Goal: Information Seeking & Learning: Learn about a topic

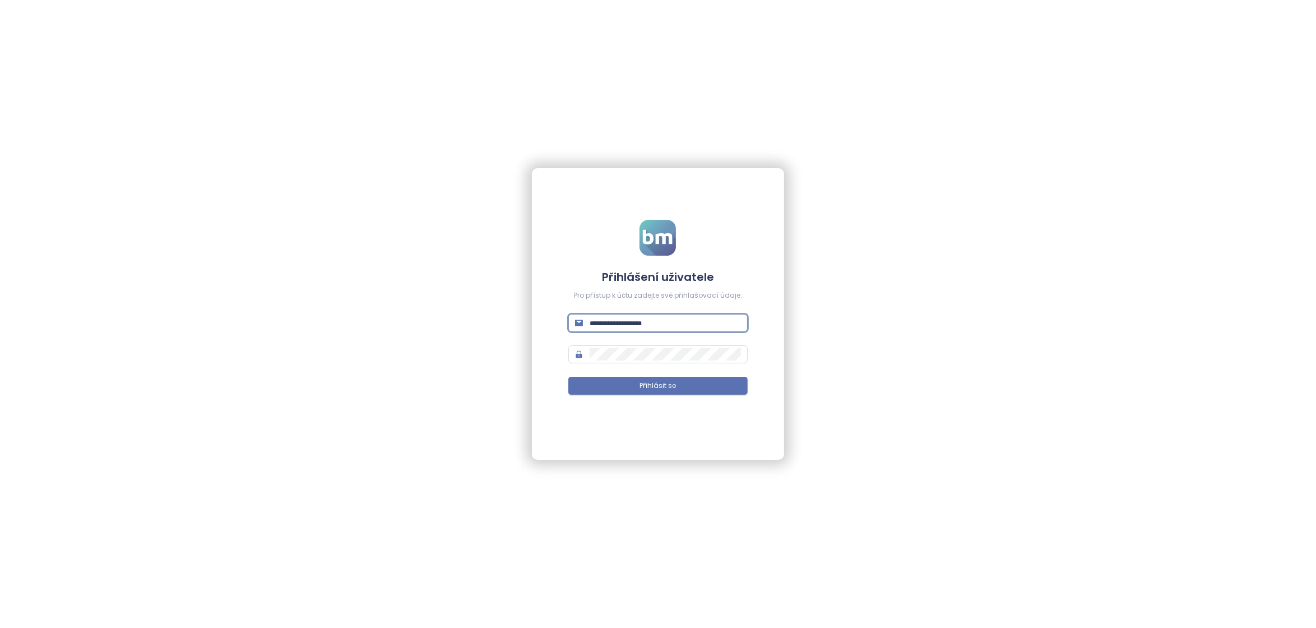
type input "**********"
click at [658, 386] on button "Přihlásit se" at bounding box center [657, 386] width 179 height 18
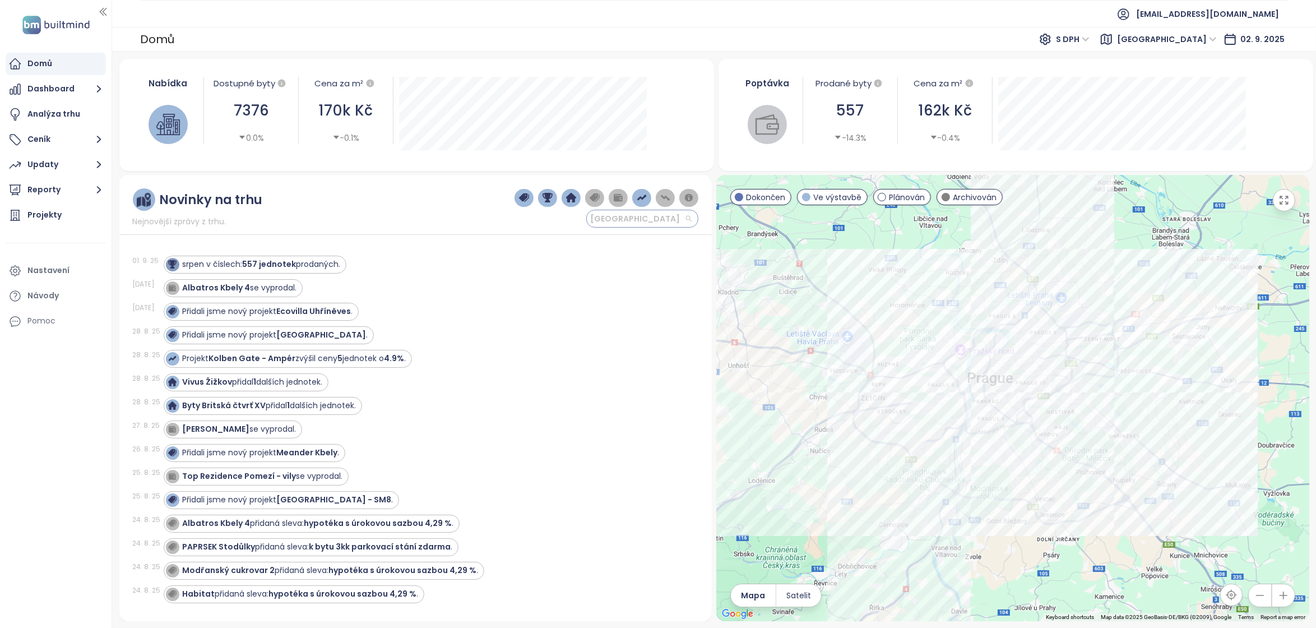
click at [651, 227] on span "[GEOGRAPHIC_DATA]" at bounding box center [640, 218] width 101 height 17
click at [675, 227] on span "[GEOGRAPHIC_DATA]" at bounding box center [640, 218] width 101 height 17
click at [518, 238] on div "Novinky na trhu Nejnovější zprávy z trhu. [GEOGRAPHIC_DATA] [DATE] srpen v čísl…" at bounding box center [415, 398] width 593 height 446
click at [1125, 499] on div "Ekocity Zličín" at bounding box center [1012, 398] width 593 height 446
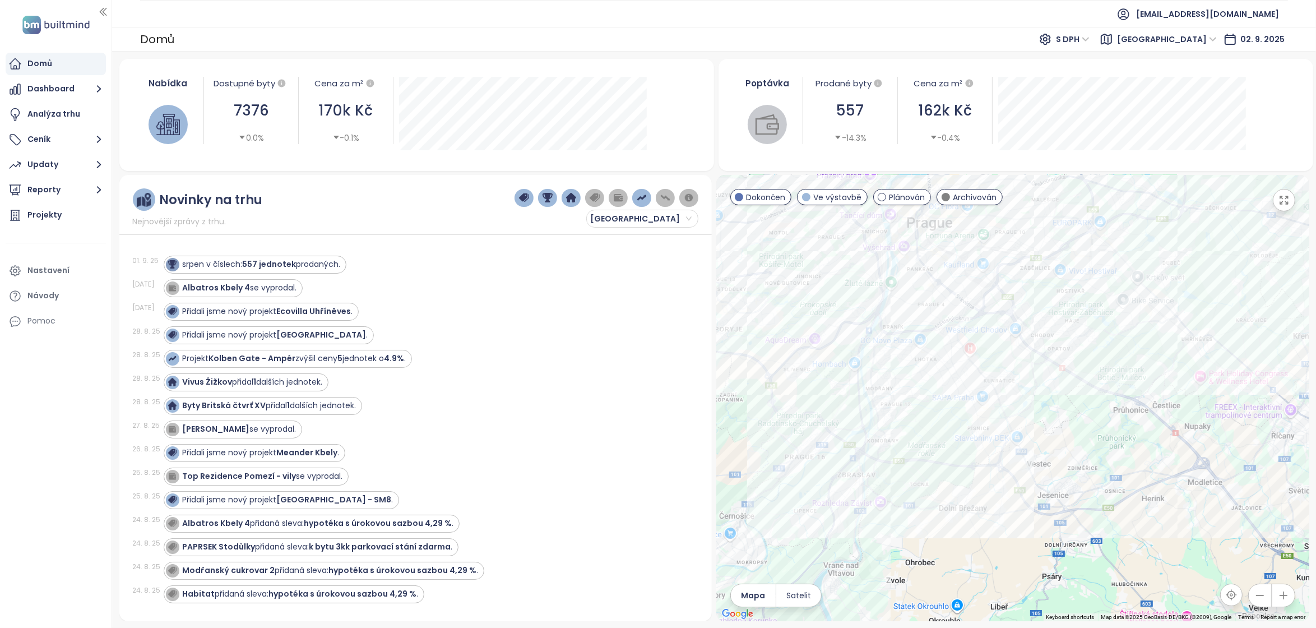
drag, startPoint x: 957, startPoint y: 442, endPoint x: 1034, endPoint y: 402, distance: 86.7
click at [1034, 402] on div at bounding box center [1012, 398] width 593 height 446
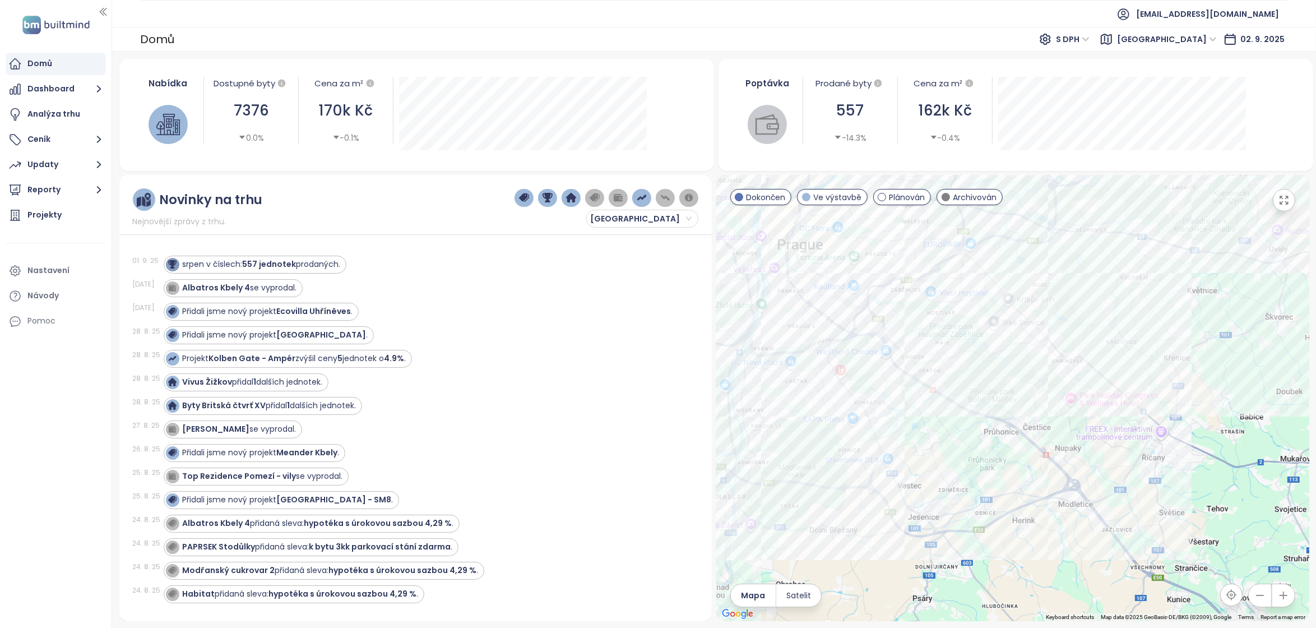
drag, startPoint x: 1032, startPoint y: 472, endPoint x: 901, endPoint y: 494, distance: 132.5
click at [901, 494] on div at bounding box center [1012, 398] width 593 height 446
click at [761, 203] on span "Dokončen" at bounding box center [765, 197] width 39 height 12
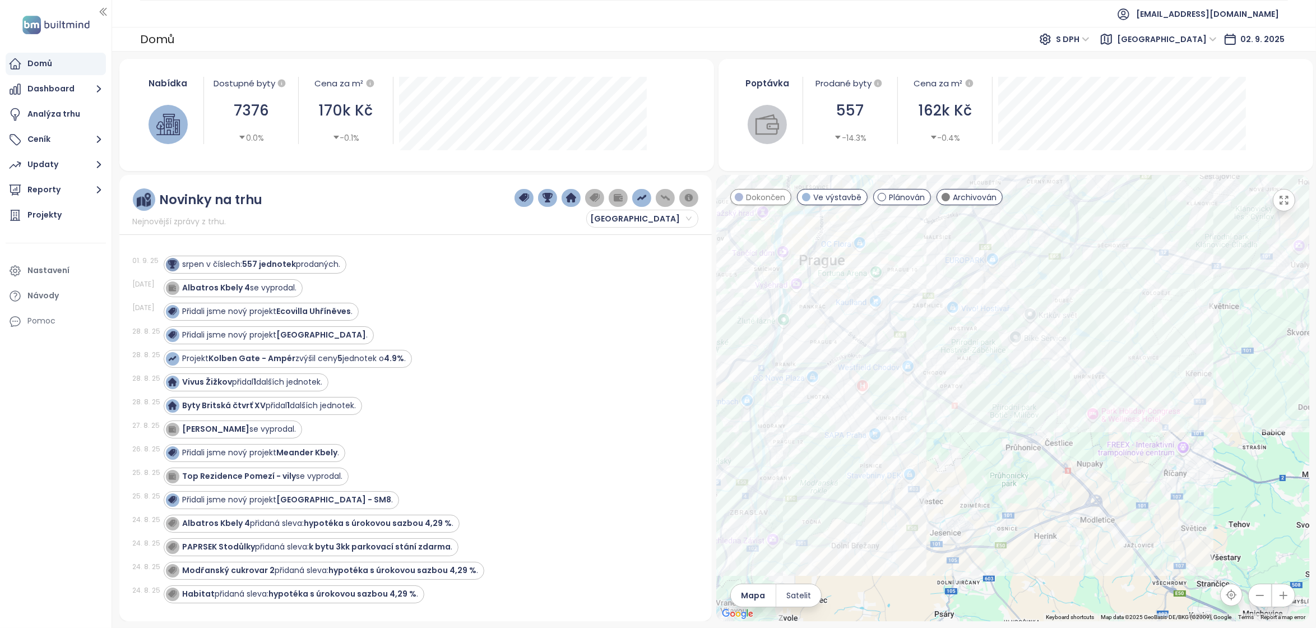
click at [962, 203] on span "Archivován" at bounding box center [975, 197] width 44 height 12
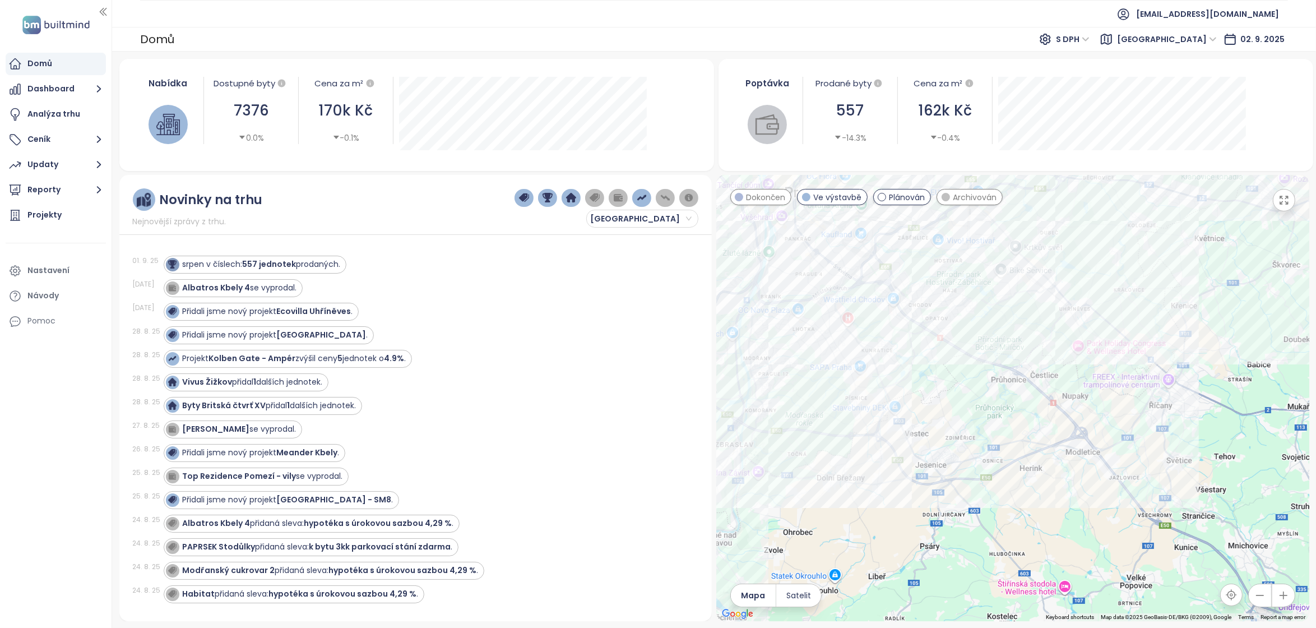
drag, startPoint x: 942, startPoint y: 491, endPoint x: 920, endPoint y: 411, distance: 82.5
click at [920, 411] on div at bounding box center [1012, 398] width 593 height 446
click at [1216, 40] on span "[GEOGRAPHIC_DATA]" at bounding box center [1167, 39] width 100 height 17
click at [57, 85] on button "Dashboard" at bounding box center [56, 89] width 100 height 22
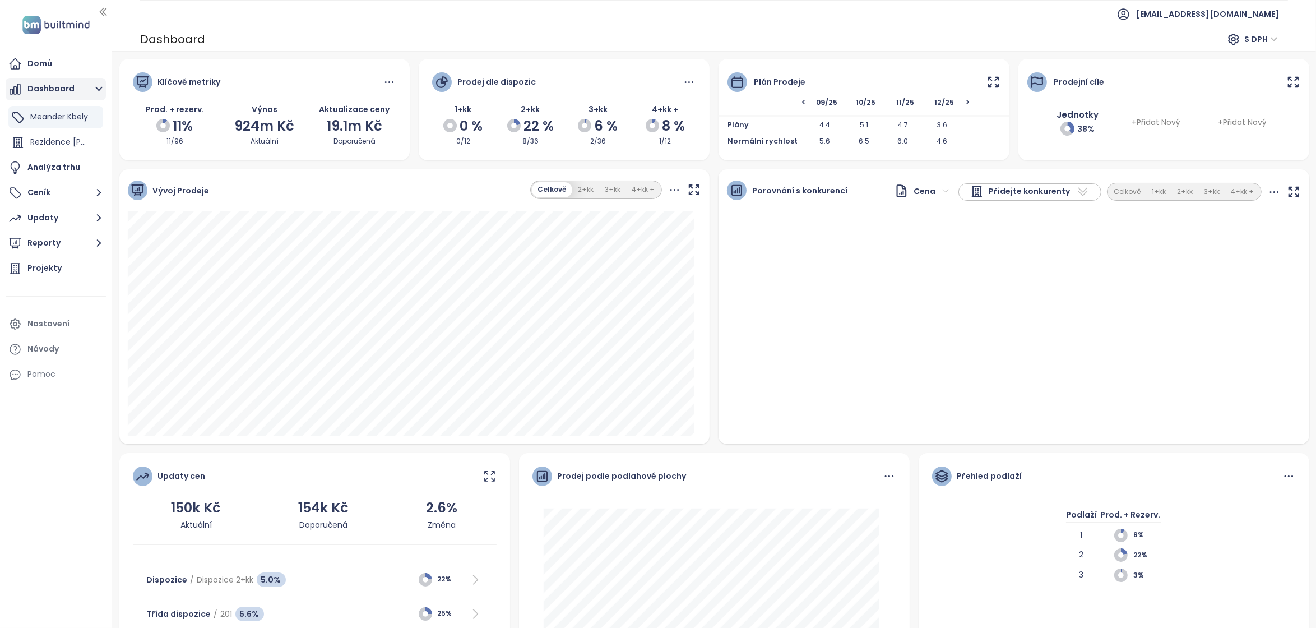
click at [45, 89] on button "Dashboard" at bounding box center [56, 89] width 100 height 22
click at [45, 187] on button "Reporty" at bounding box center [56, 190] width 100 height 22
click at [49, 243] on div "[GEOGRAPHIC_DATA]" at bounding box center [68, 236] width 64 height 14
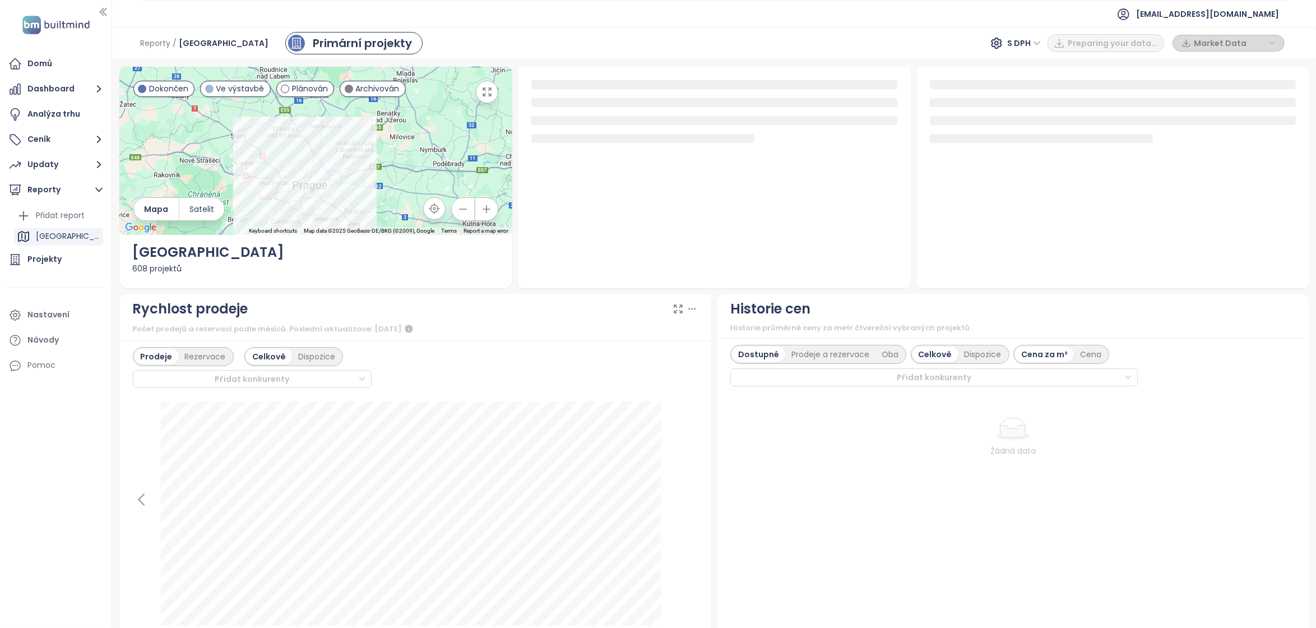
click at [169, 91] on span "Dokončen" at bounding box center [168, 88] width 39 height 12
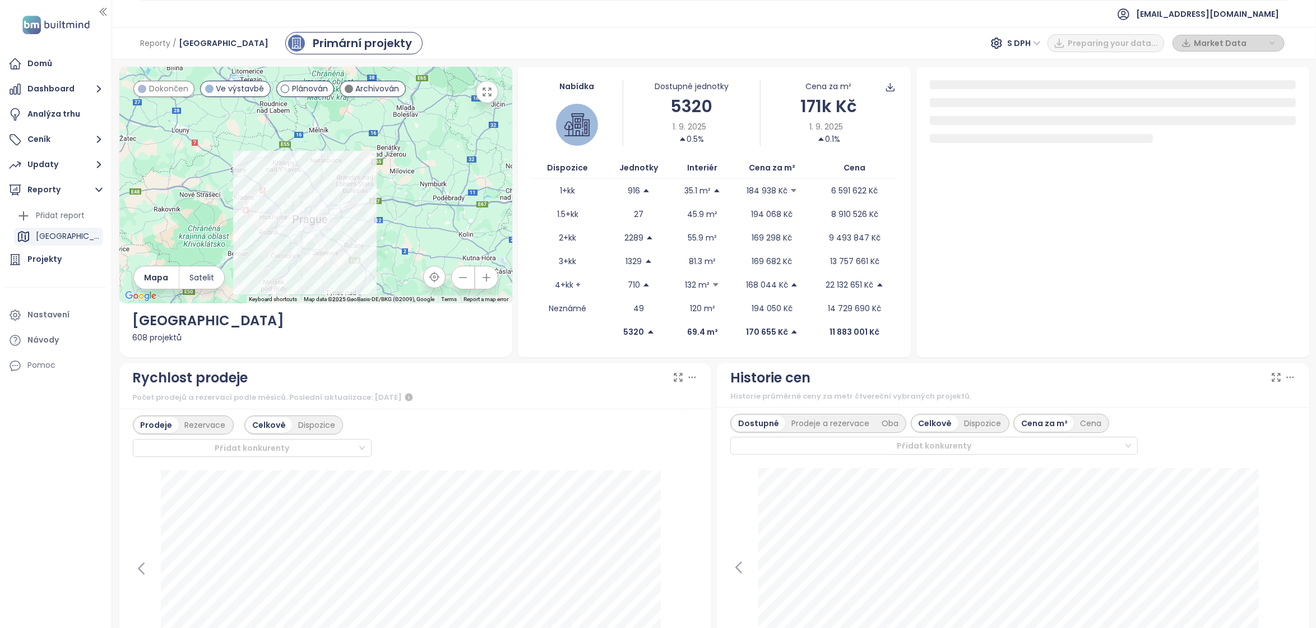
click at [379, 96] on div "Archivován" at bounding box center [373, 89] width 66 height 16
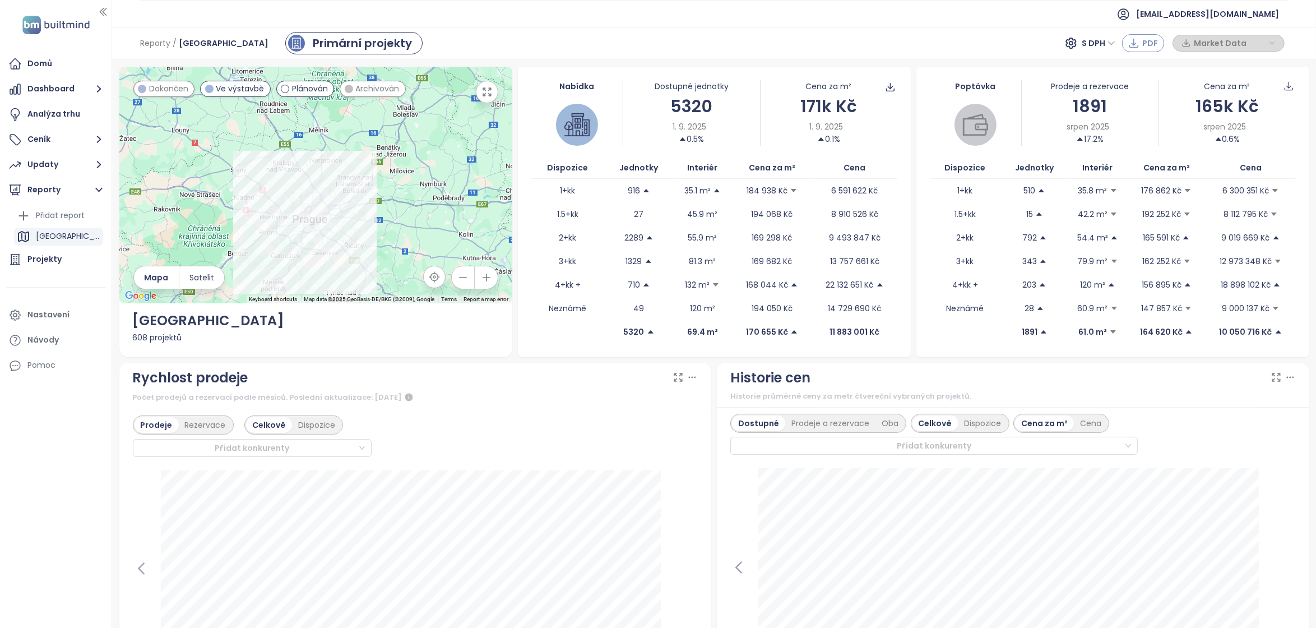
click at [1142, 47] on span "PDF" at bounding box center [1150, 43] width 16 height 12
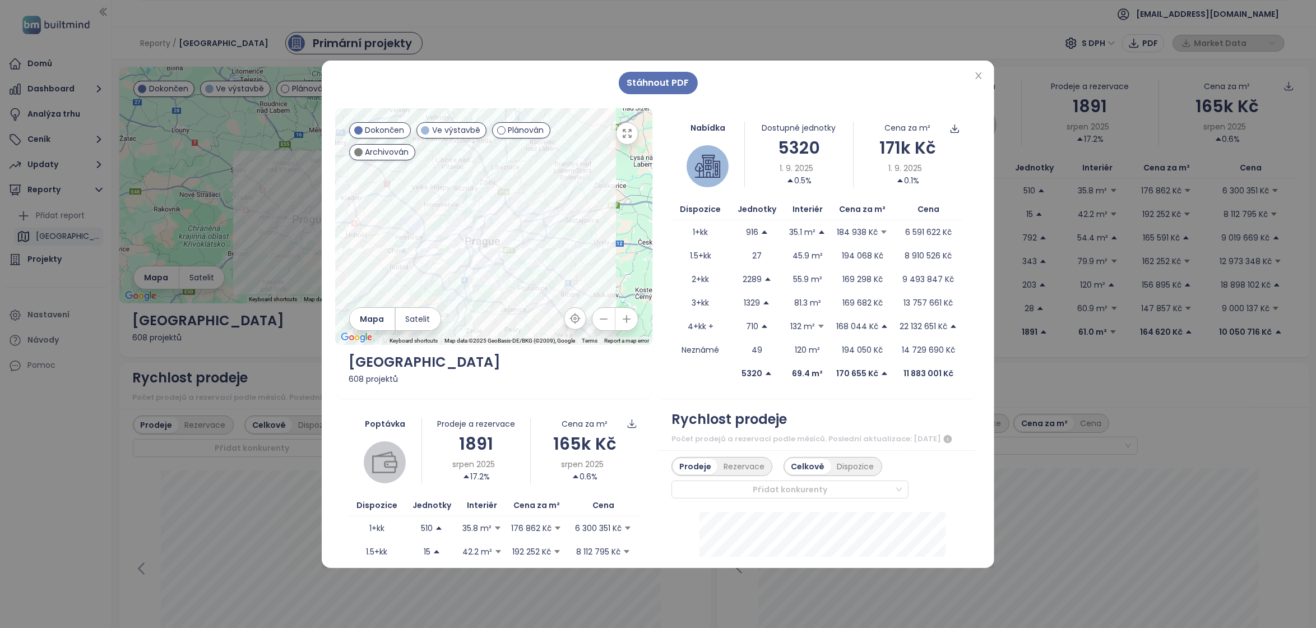
click at [367, 124] on span "Dokončen" at bounding box center [384, 130] width 39 height 12
click at [365, 146] on span "Archivován" at bounding box center [387, 152] width 44 height 12
click at [365, 124] on span "Dokončen" at bounding box center [384, 130] width 39 height 12
click at [365, 146] on span "Archivován" at bounding box center [387, 152] width 44 height 12
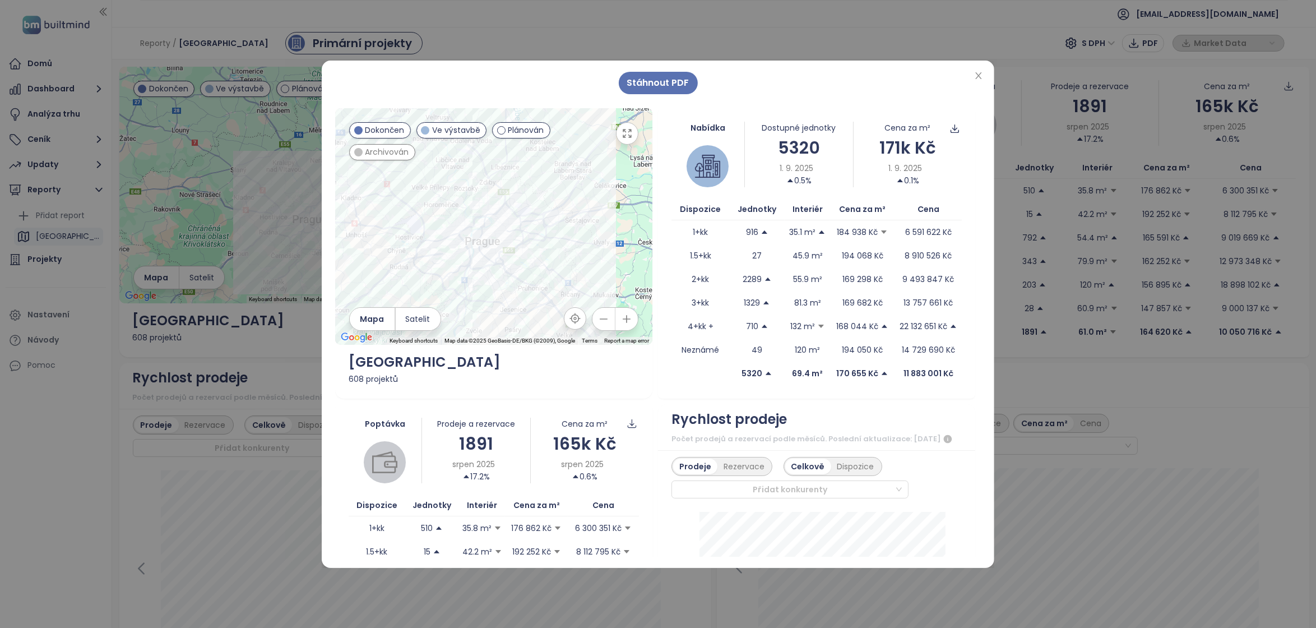
click at [365, 124] on span "Dokončen" at bounding box center [384, 130] width 39 height 12
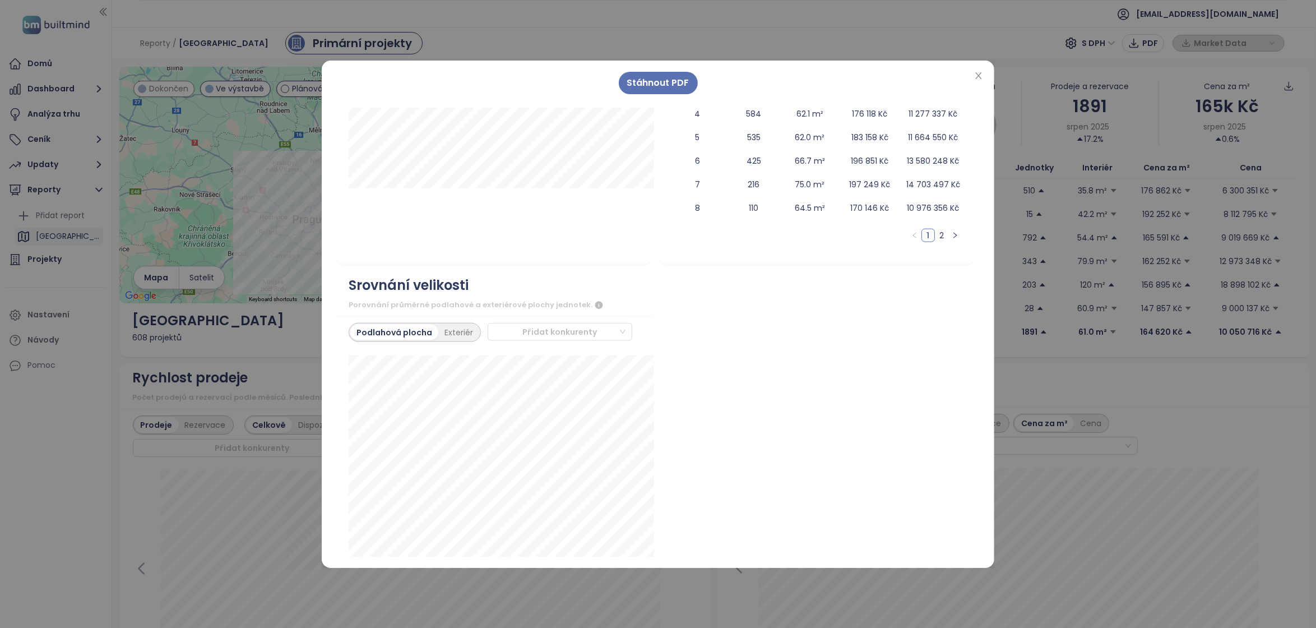
scroll to position [1951, 0]
click at [660, 76] on span "Stáhnout PDF" at bounding box center [658, 83] width 62 height 14
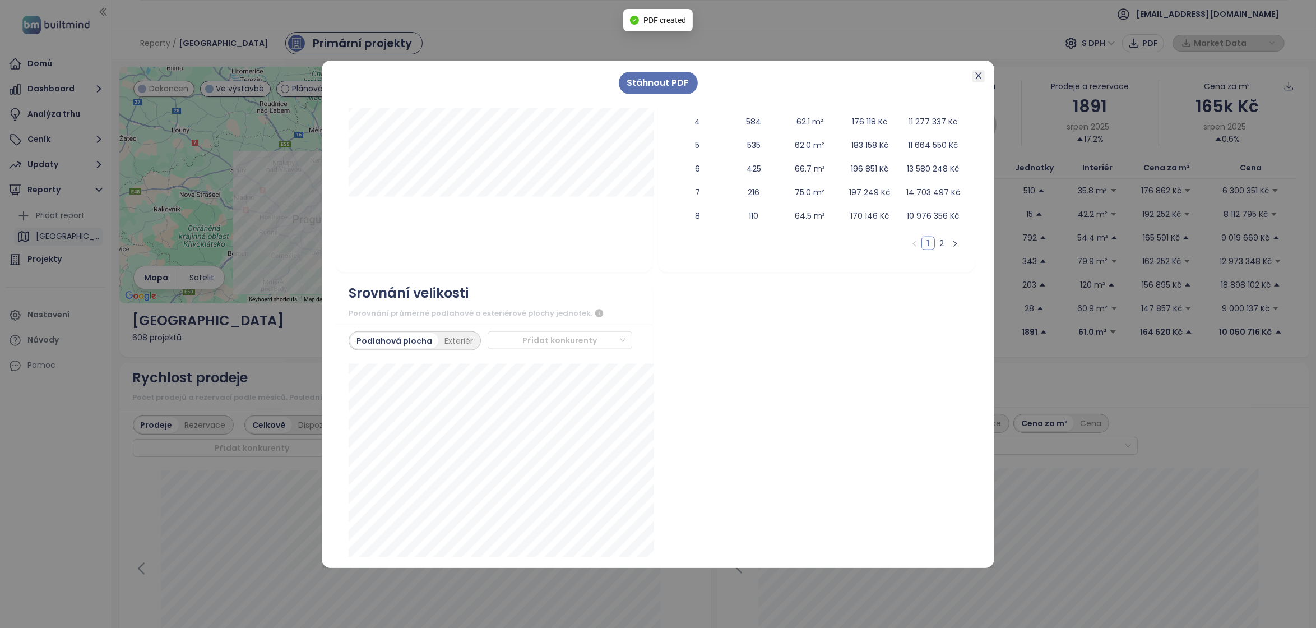
click at [983, 71] on icon "close" at bounding box center [978, 75] width 9 height 9
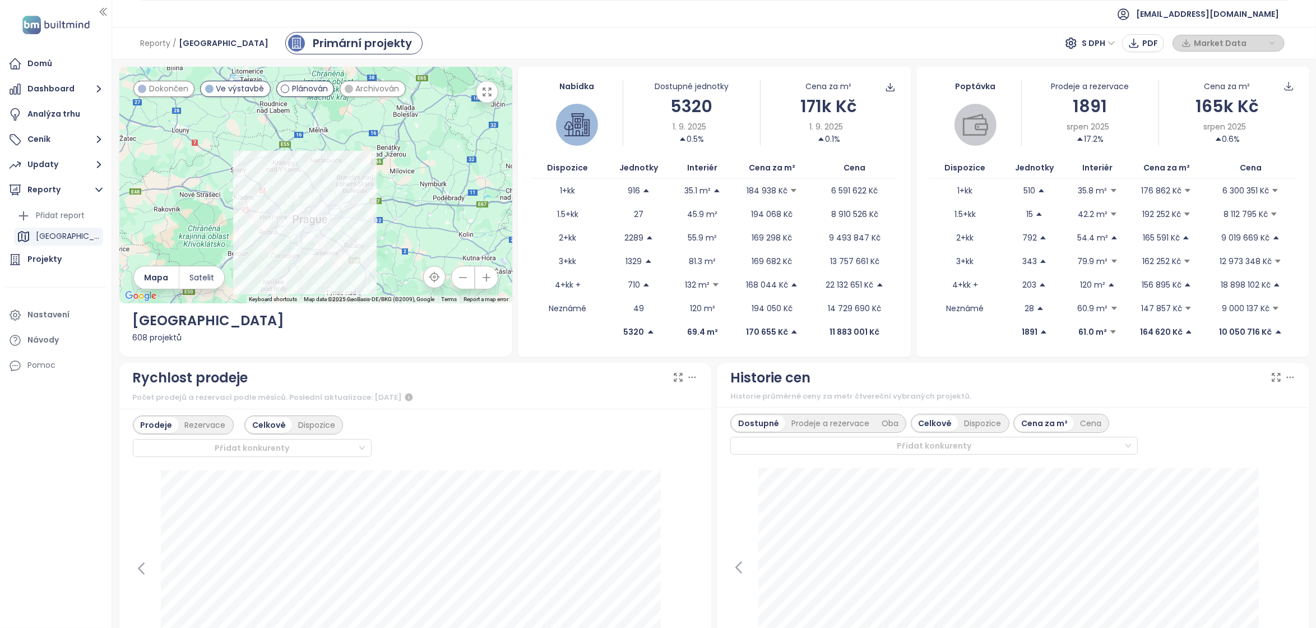
click at [1277, 46] on div "Market Data" at bounding box center [1229, 43] width 100 height 17
click at [319, 261] on div at bounding box center [315, 185] width 393 height 237
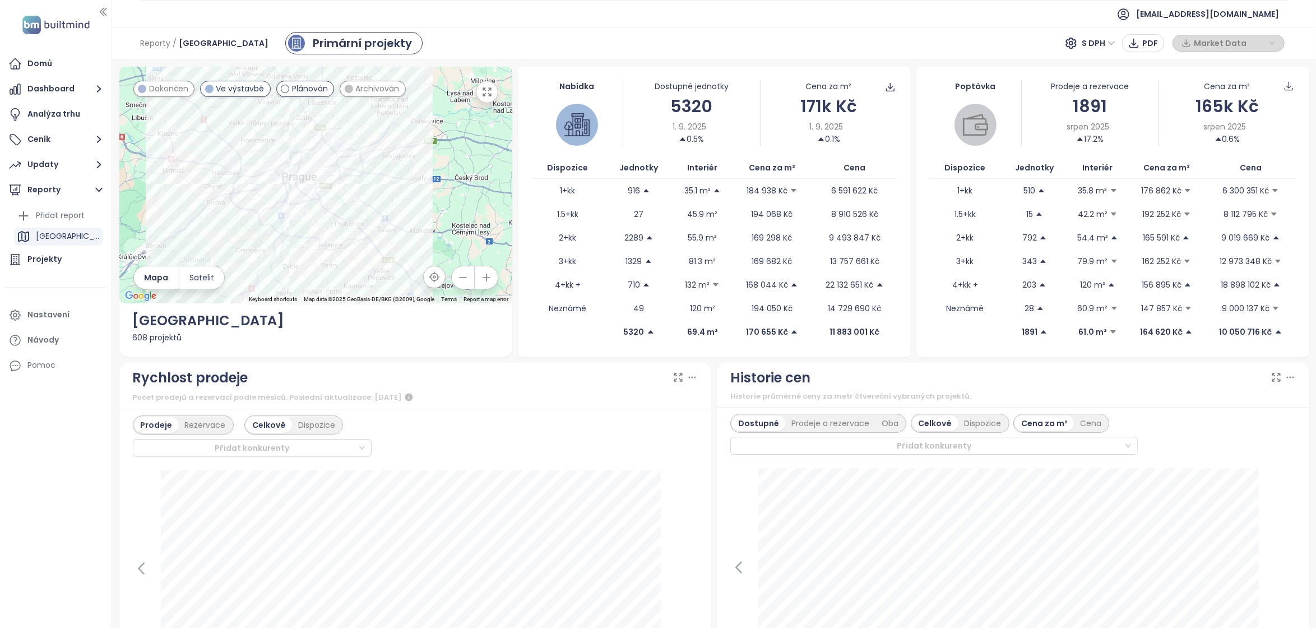
click at [319, 261] on div at bounding box center [315, 185] width 393 height 237
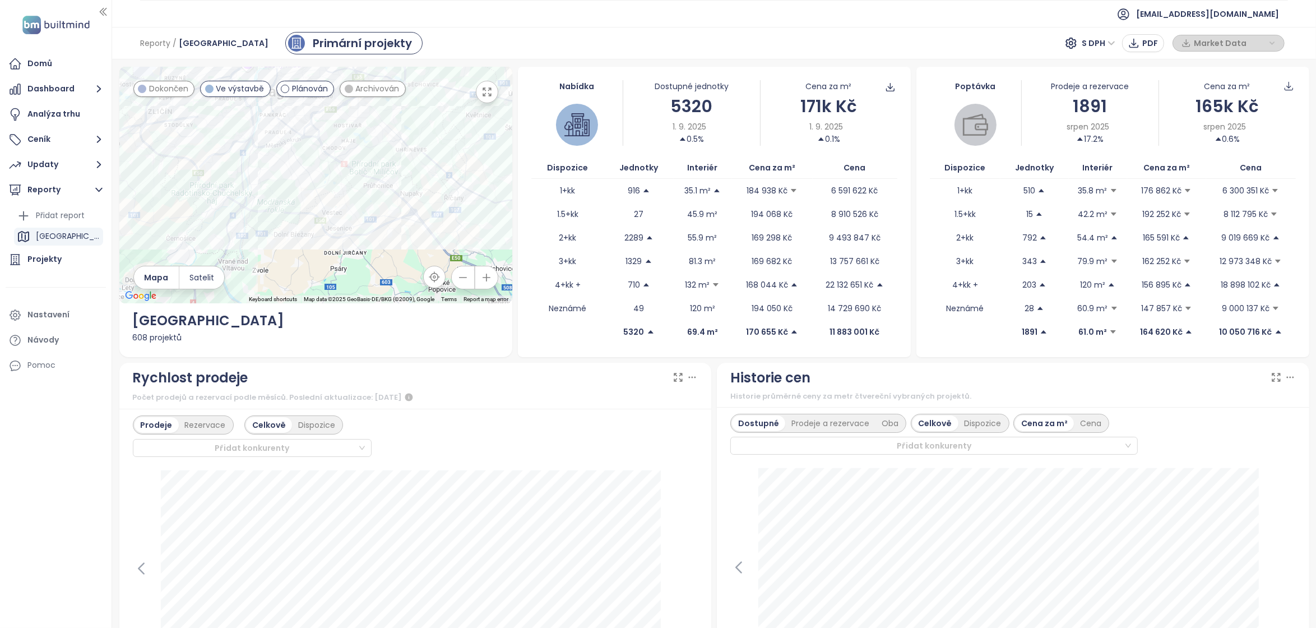
click at [319, 261] on div at bounding box center [315, 185] width 393 height 237
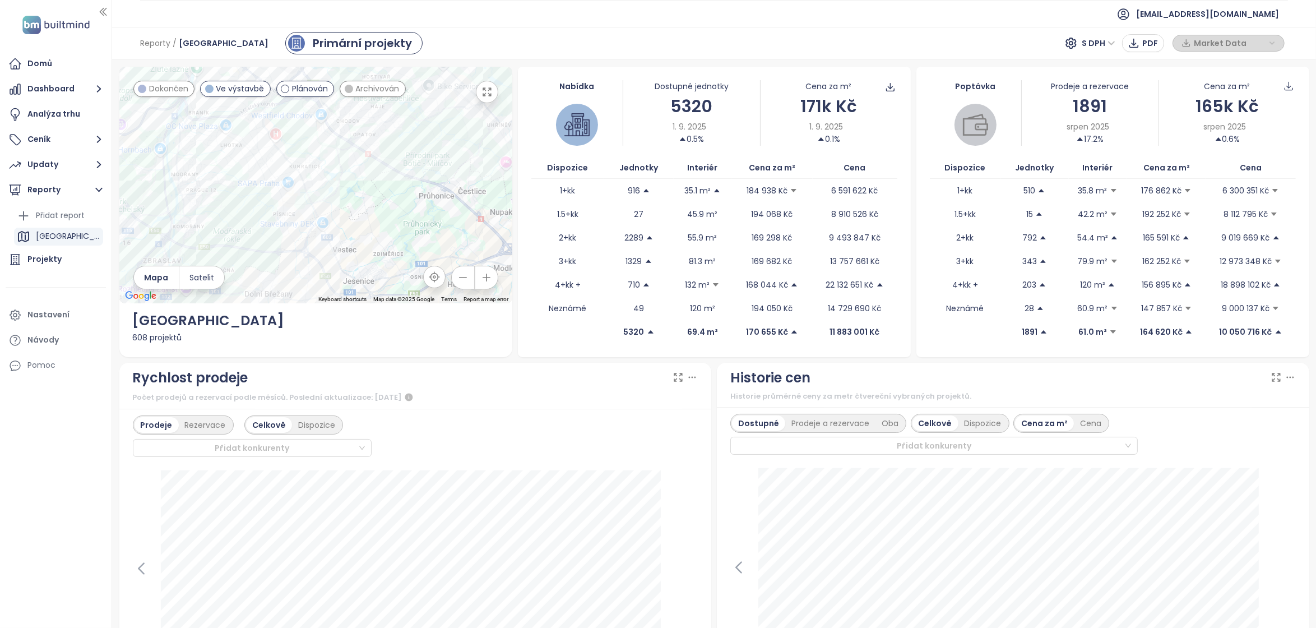
drag, startPoint x: 360, startPoint y: 178, endPoint x: 364, endPoint y: 261, distance: 83.0
click at [363, 261] on div at bounding box center [315, 185] width 393 height 237
click at [461, 279] on icon "button" at bounding box center [462, 277] width 11 height 11
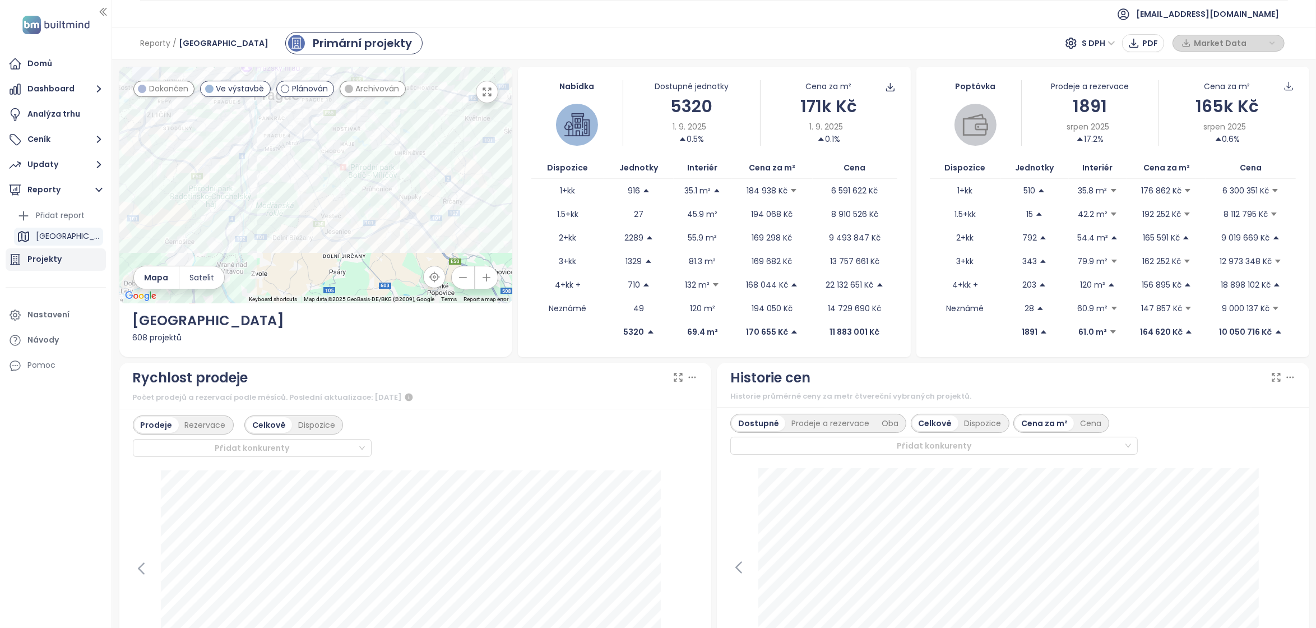
click at [46, 263] on div "Projekty" at bounding box center [44, 259] width 34 height 14
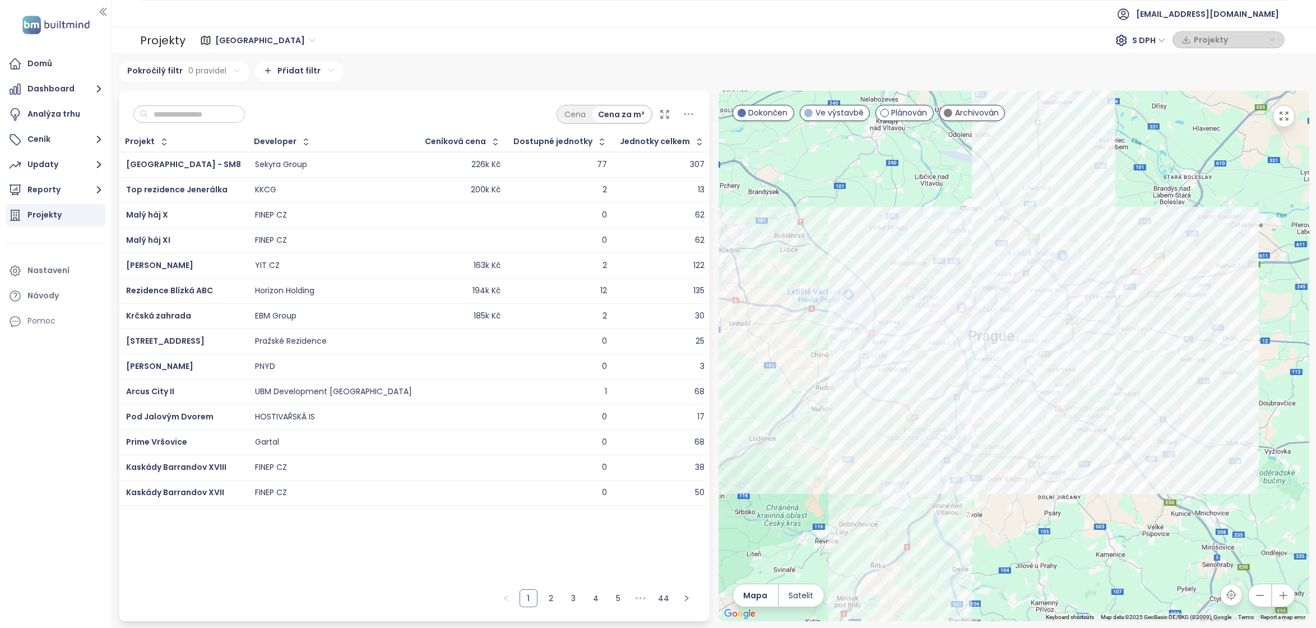
click at [768, 118] on span "Dokončen" at bounding box center [768, 112] width 39 height 12
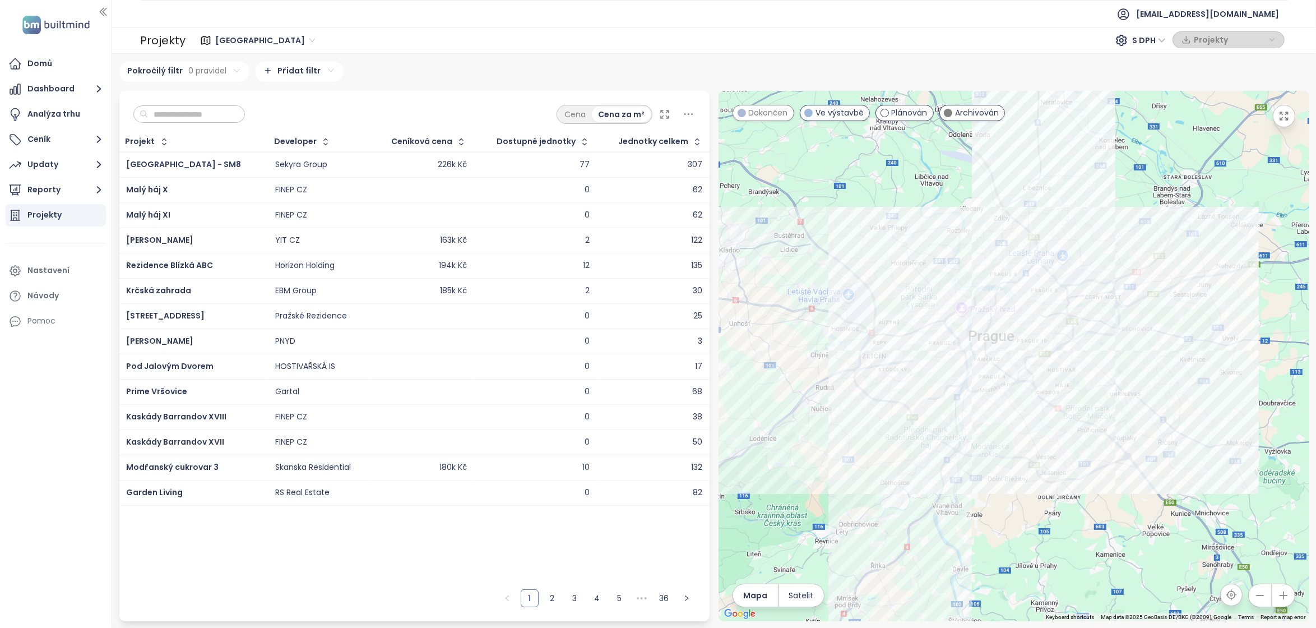
click at [952, 112] on span at bounding box center [948, 113] width 8 height 8
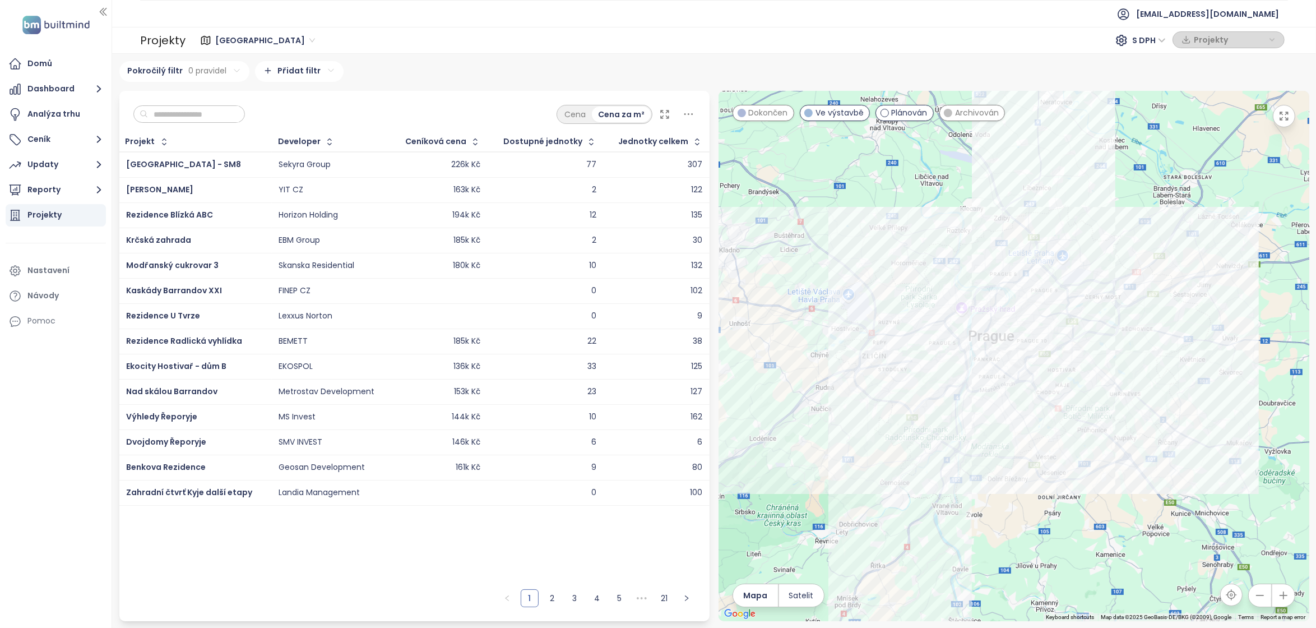
click at [303, 70] on html "Domů Dashboard Analýza trhu Ceník Updaty Reporty Projekty Nastavení Návody Pomo…" at bounding box center [658, 314] width 1316 height 628
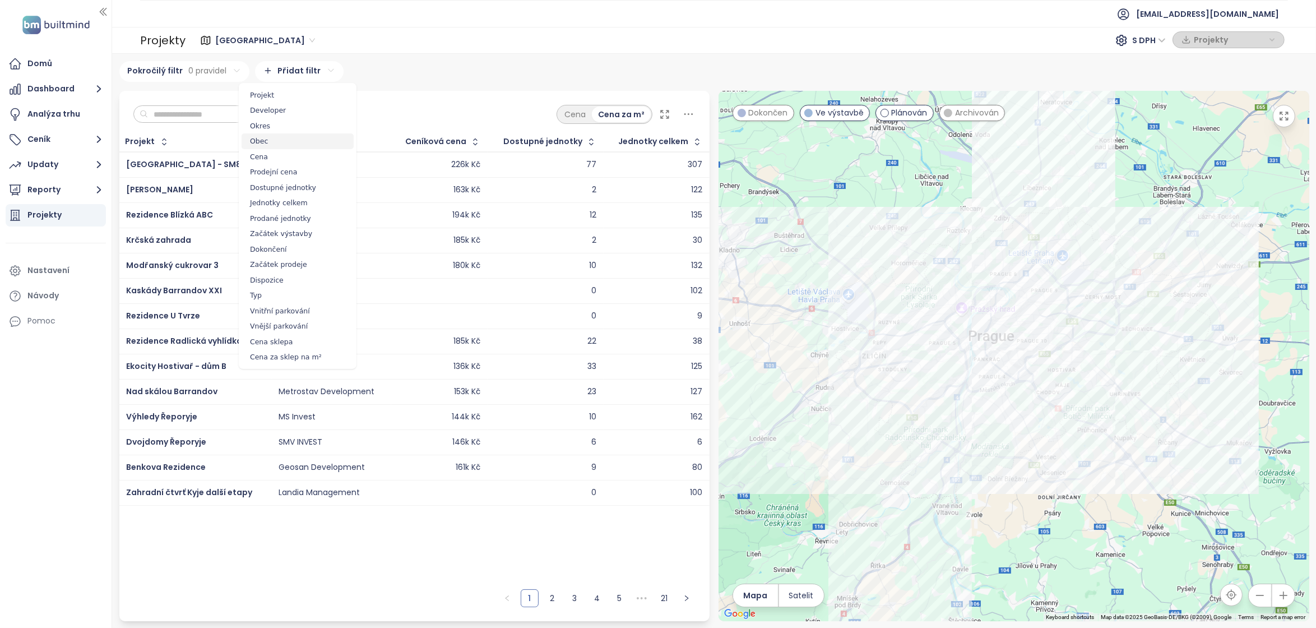
click at [259, 136] on span "Obec" at bounding box center [298, 141] width 112 height 16
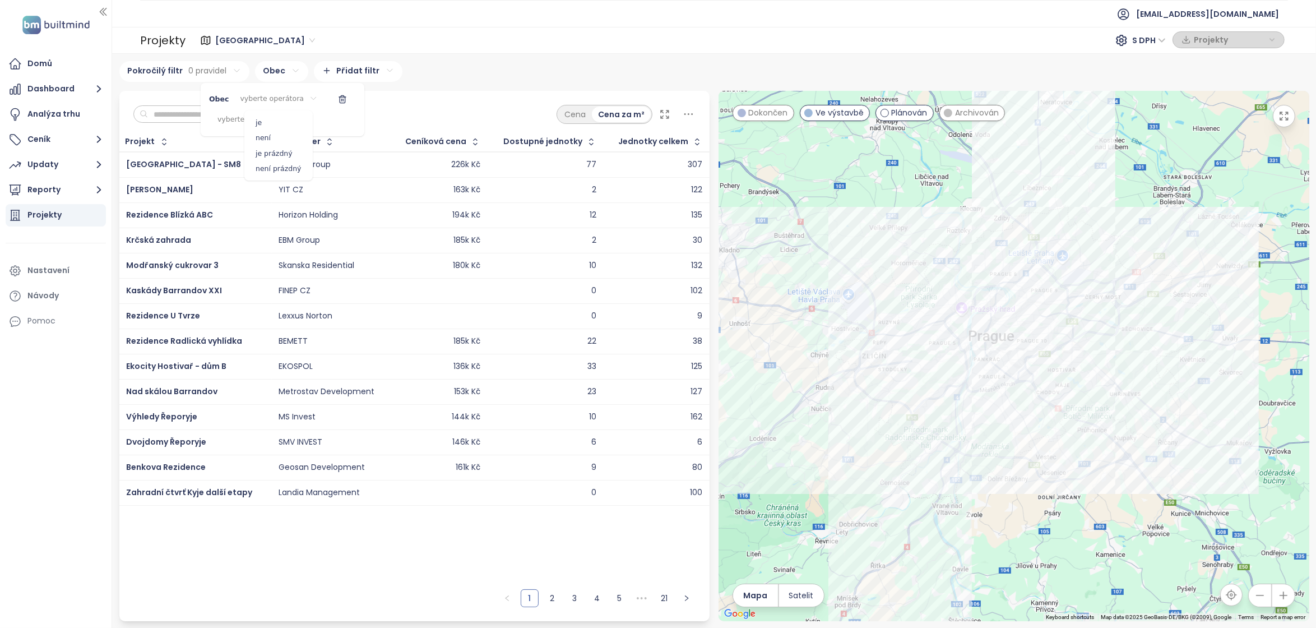
click at [282, 100] on html "Domů Dashboard Analýza trhu Ceník Updaty Reporty Projekty Nastavení Návody Pomo…" at bounding box center [658, 314] width 1316 height 628
click at [281, 77] on html "Domů Dashboard Analýza trhu Ceník Updaty Reporty Projekty Nastavení Návody Pomo…" at bounding box center [658, 314] width 1316 height 628
click at [343, 73] on html "Domů Dashboard Analýza trhu Ceník Updaty Reporty Projekty Nastavení Návody Pomo…" at bounding box center [658, 314] width 1316 height 628
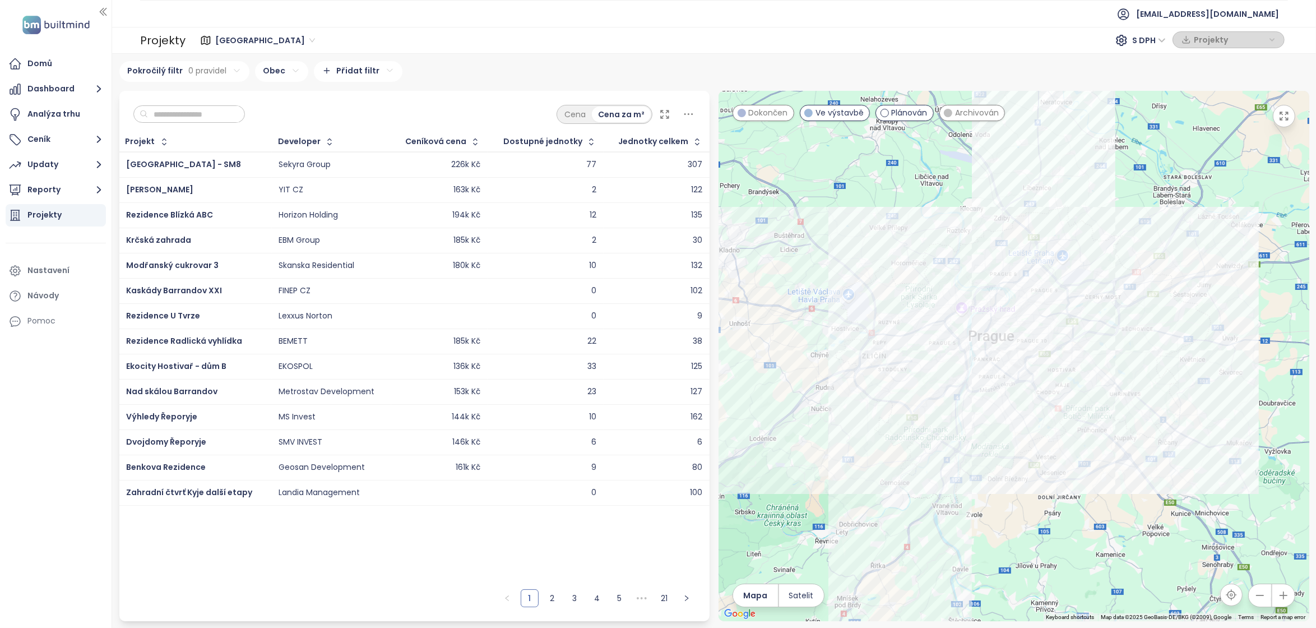
click at [343, 73] on html "Domů Dashboard Analýza trhu Ceník Updaty Reporty Projekty Nastavení Návody Pomo…" at bounding box center [658, 314] width 1316 height 628
click at [233, 38] on span "[GEOGRAPHIC_DATA]" at bounding box center [265, 40] width 100 height 17
click at [263, 39] on div "Praha S DPH Projekty" at bounding box center [737, 40] width 1096 height 18
click at [49, 73] on div "Domů" at bounding box center [56, 64] width 100 height 22
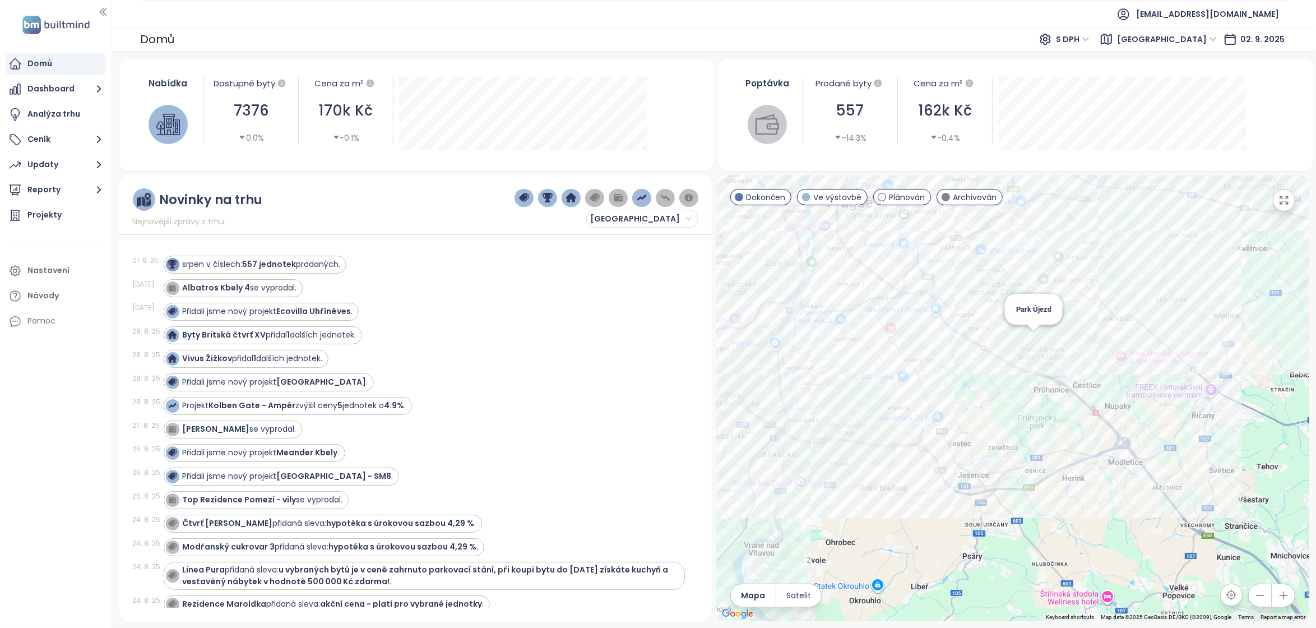
click at [1035, 340] on div "Park Újezd" at bounding box center [1012, 398] width 593 height 446
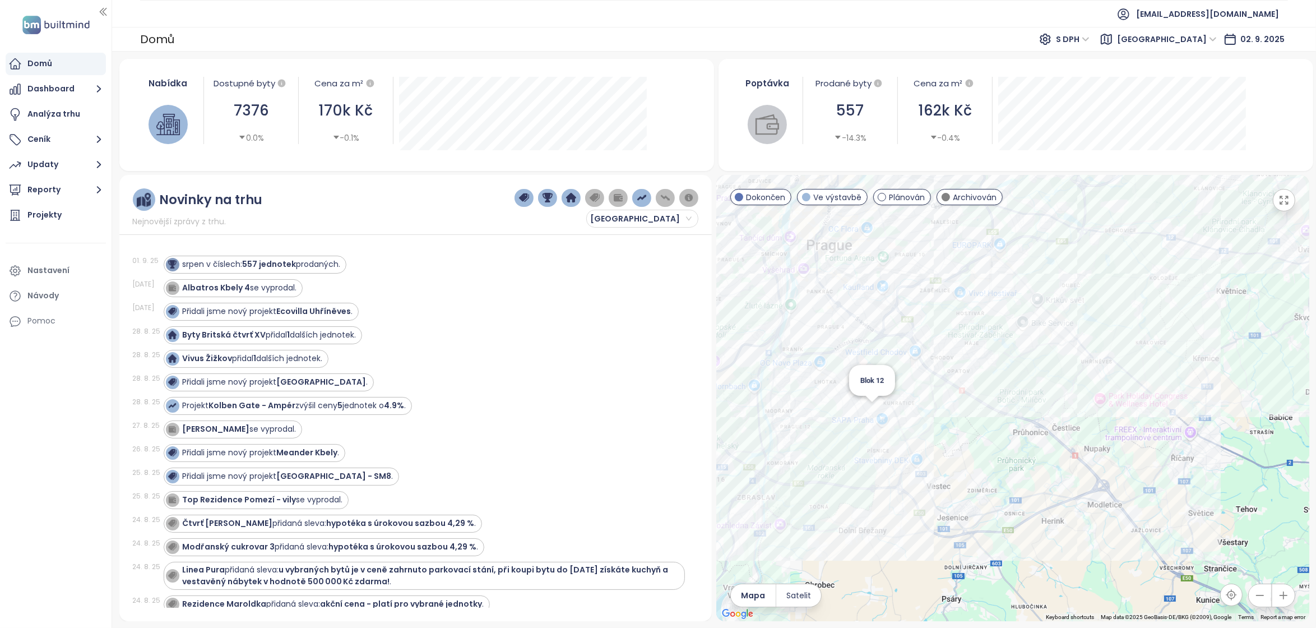
click at [873, 413] on div "[GEOGRAPHIC_DATA] Újezd Ve výstavbě Dendrologická 572/2, 149 00 [GEOGRAPHIC_DAT…" at bounding box center [1012, 398] width 593 height 446
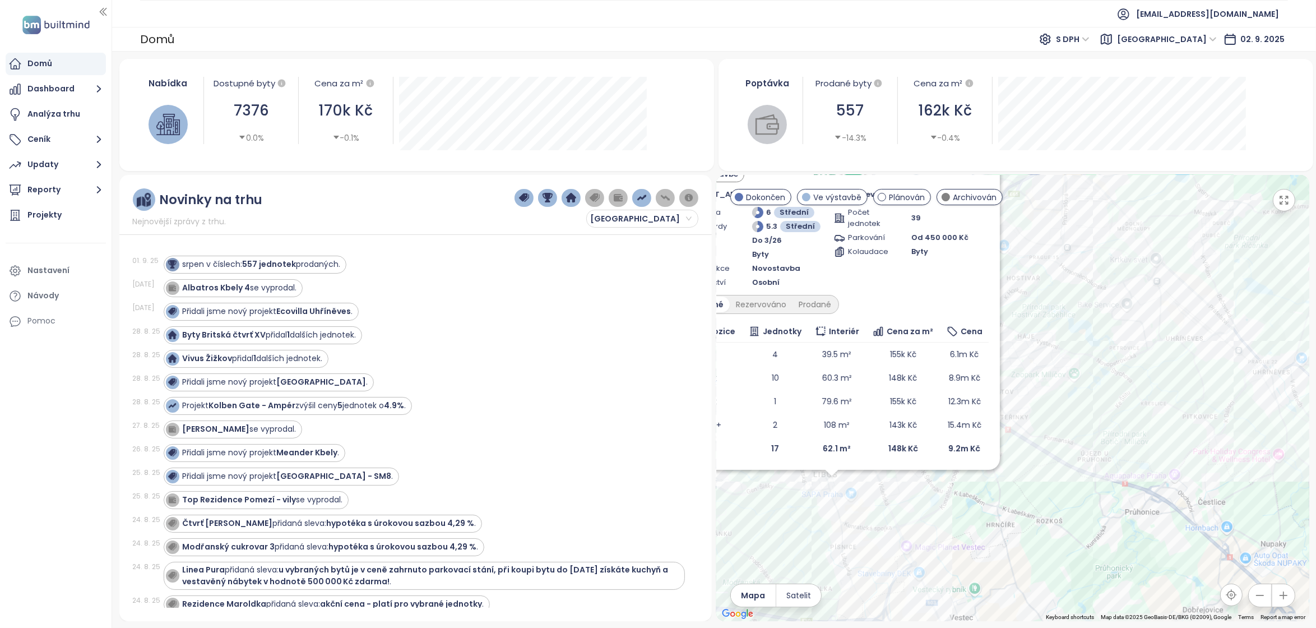
click at [1198, 296] on div "Blok 12 Ve výstavbě Libušská 140/127, 142 00 [GEOGRAPHIC_DATA]-[GEOGRAPHIC_DATA…" at bounding box center [1012, 398] width 593 height 446
click at [998, 455] on div "Blok 12 Ve výstavbě Libušská 140/127, 142 00 [GEOGRAPHIC_DATA]-[GEOGRAPHIC_DATA…" at bounding box center [1012, 398] width 593 height 446
click at [835, 520] on div "Blok 12 Ve výstavbě Libušská 140/127, 142 00 [GEOGRAPHIC_DATA]-[GEOGRAPHIC_DATA…" at bounding box center [1012, 398] width 593 height 446
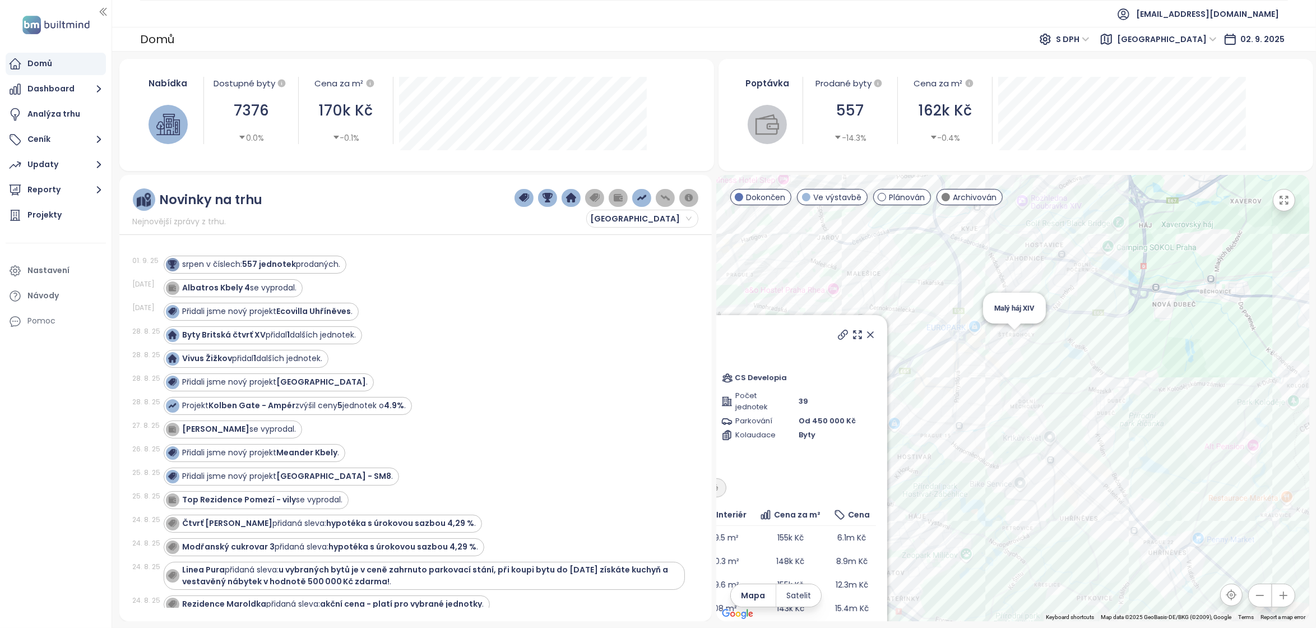
click at [865, 340] on icon at bounding box center [870, 334] width 11 height 11
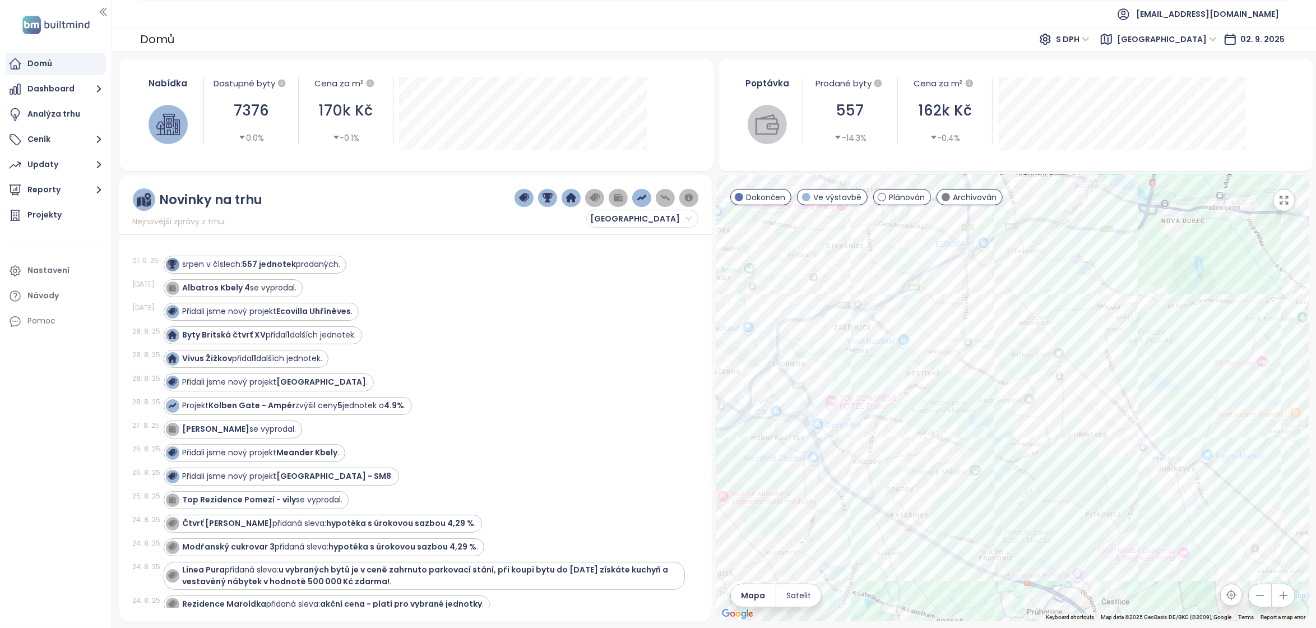
drag, startPoint x: 1009, startPoint y: 440, endPoint x: 1034, endPoint y: 312, distance: 130.2
click at [1034, 312] on div at bounding box center [1012, 398] width 593 height 446
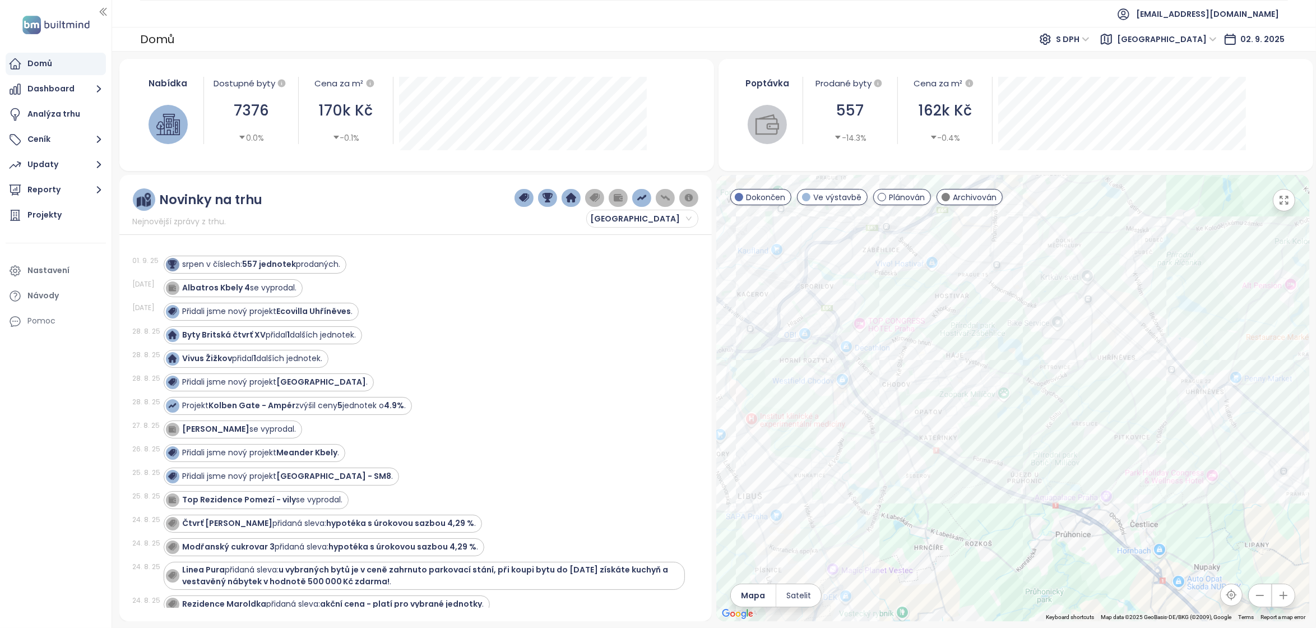
click at [1254, 594] on icon "button" at bounding box center [1259, 595] width 11 height 11
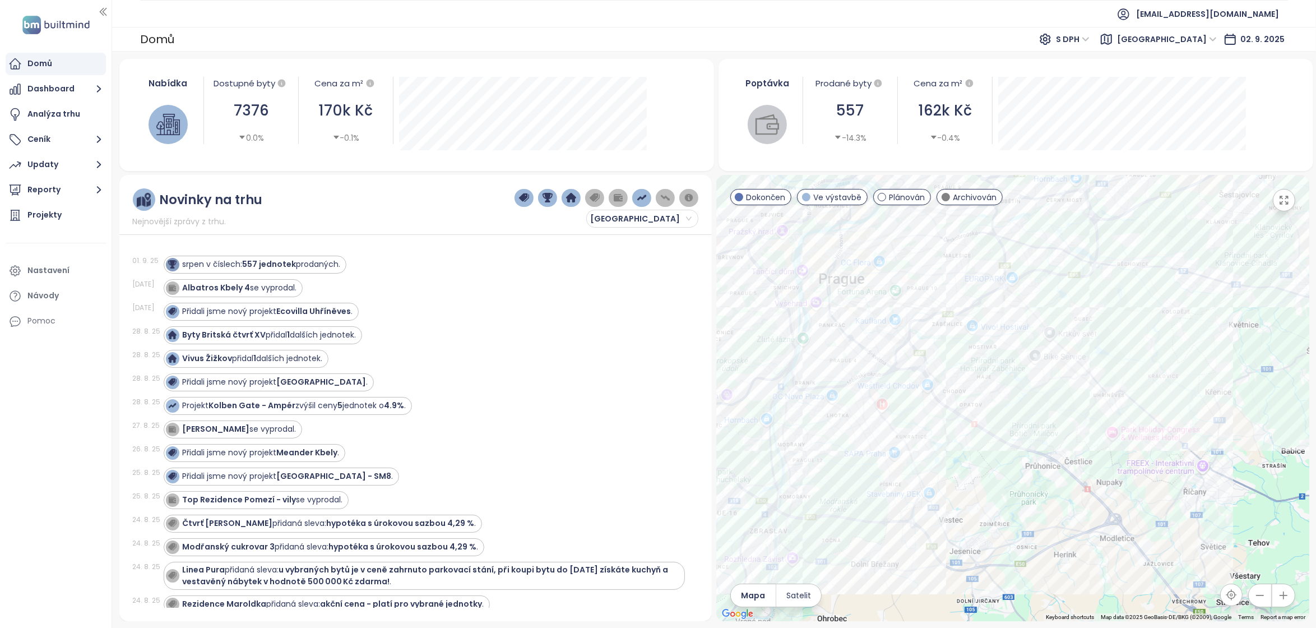
click at [1254, 594] on icon "button" at bounding box center [1259, 595] width 11 height 11
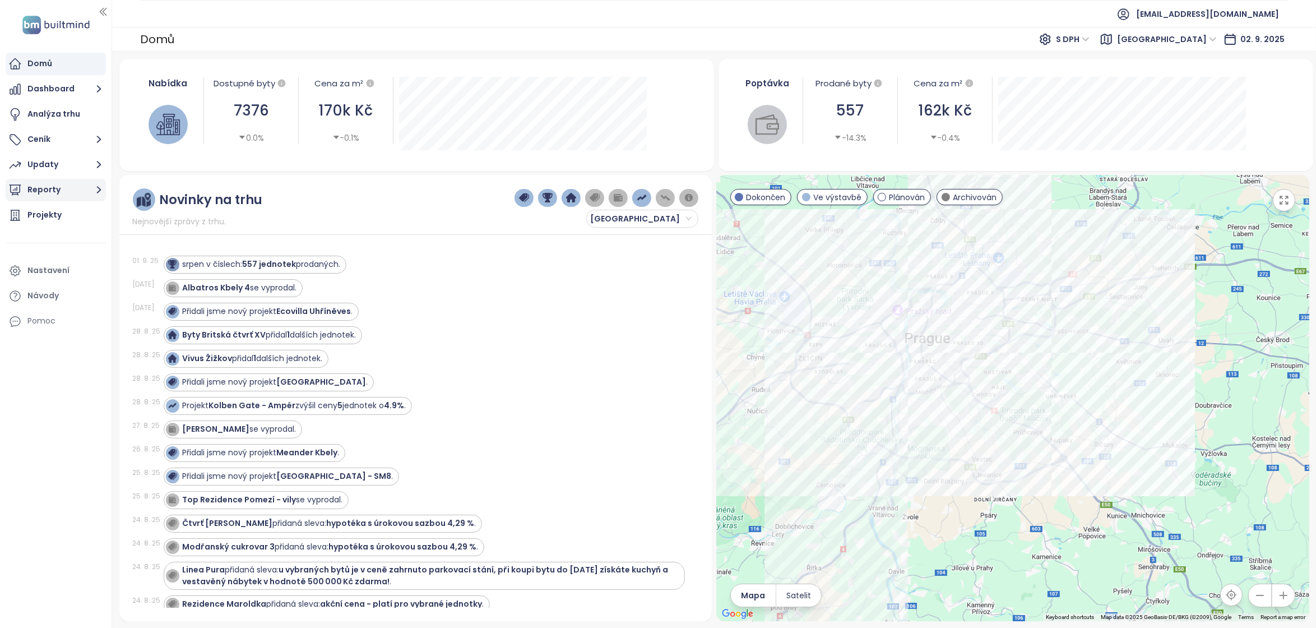
click at [49, 196] on button "Reporty" at bounding box center [56, 190] width 100 height 22
click at [47, 240] on div "[GEOGRAPHIC_DATA]" at bounding box center [68, 236] width 64 height 14
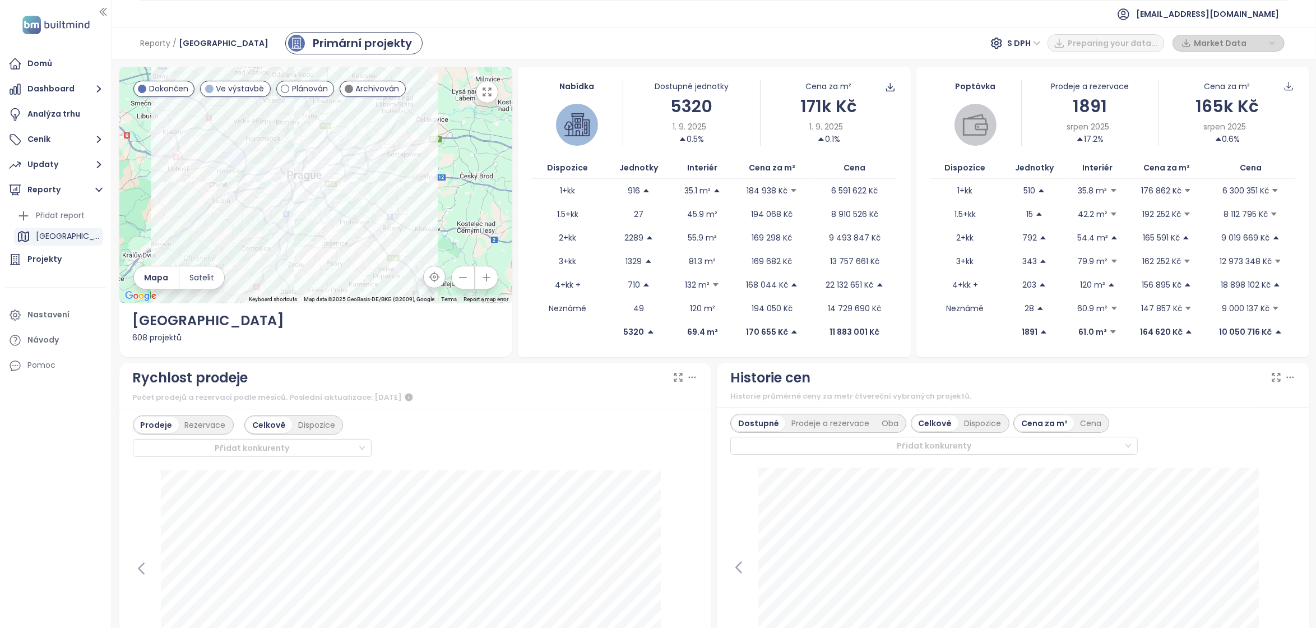
click at [1272, 43] on icon "button" at bounding box center [1272, 43] width 7 height 17
click at [313, 42] on div "Primární projekty" at bounding box center [362, 43] width 99 height 17
click at [313, 47] on div "Primární projekty" at bounding box center [362, 43] width 99 height 17
click at [39, 118] on div "Analýza trhu" at bounding box center [53, 114] width 53 height 14
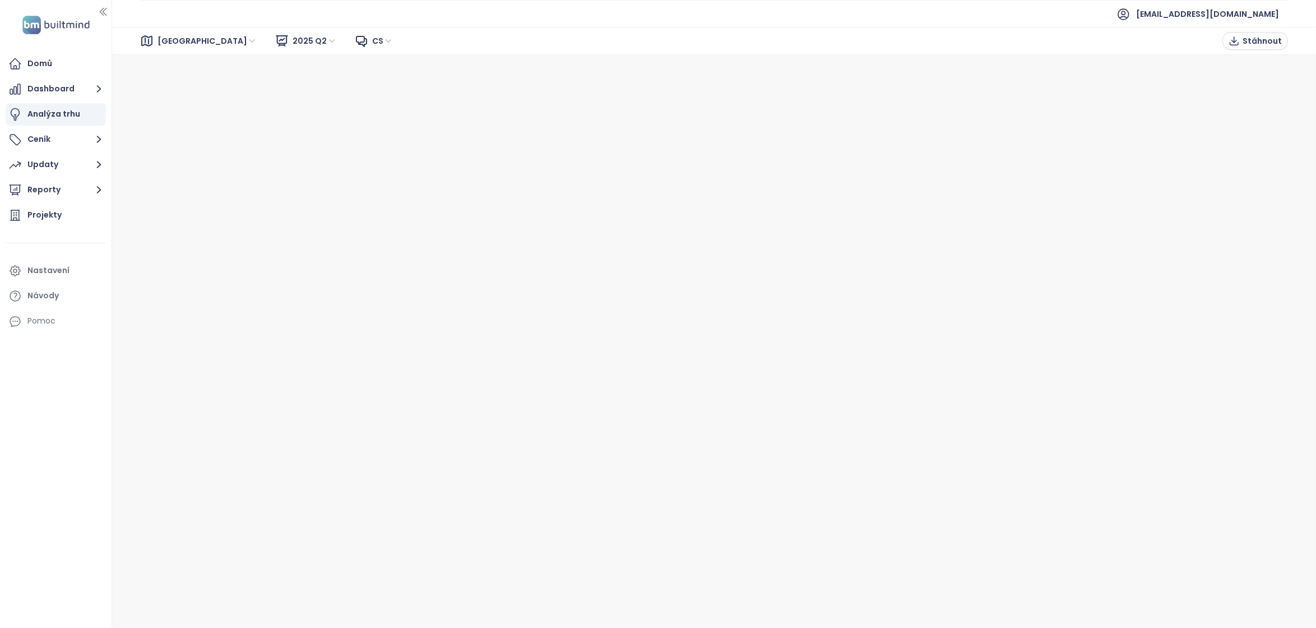
click at [170, 40] on span "[GEOGRAPHIC_DATA]" at bounding box center [207, 41] width 100 height 17
click at [175, 85] on div "[GEOGRAPHIC_DATA]" at bounding box center [208, 81] width 90 height 12
click at [293, 39] on span "2025 Q2" at bounding box center [315, 41] width 44 height 17
click at [387, 43] on div "Praha 2025 Q2 cs Stáhnout" at bounding box center [714, 41] width 1204 height 28
click at [1262, 44] on span "Stáhnout" at bounding box center [1262, 41] width 39 height 12
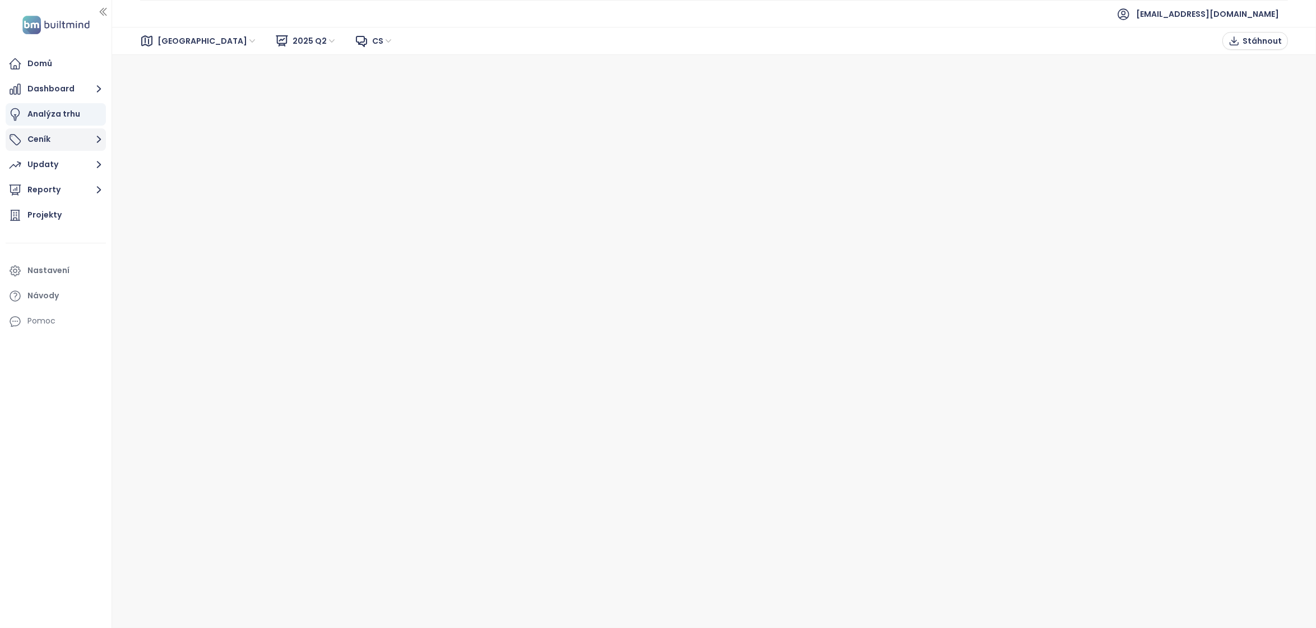
click at [51, 144] on button "Ceník" at bounding box center [56, 139] width 100 height 22
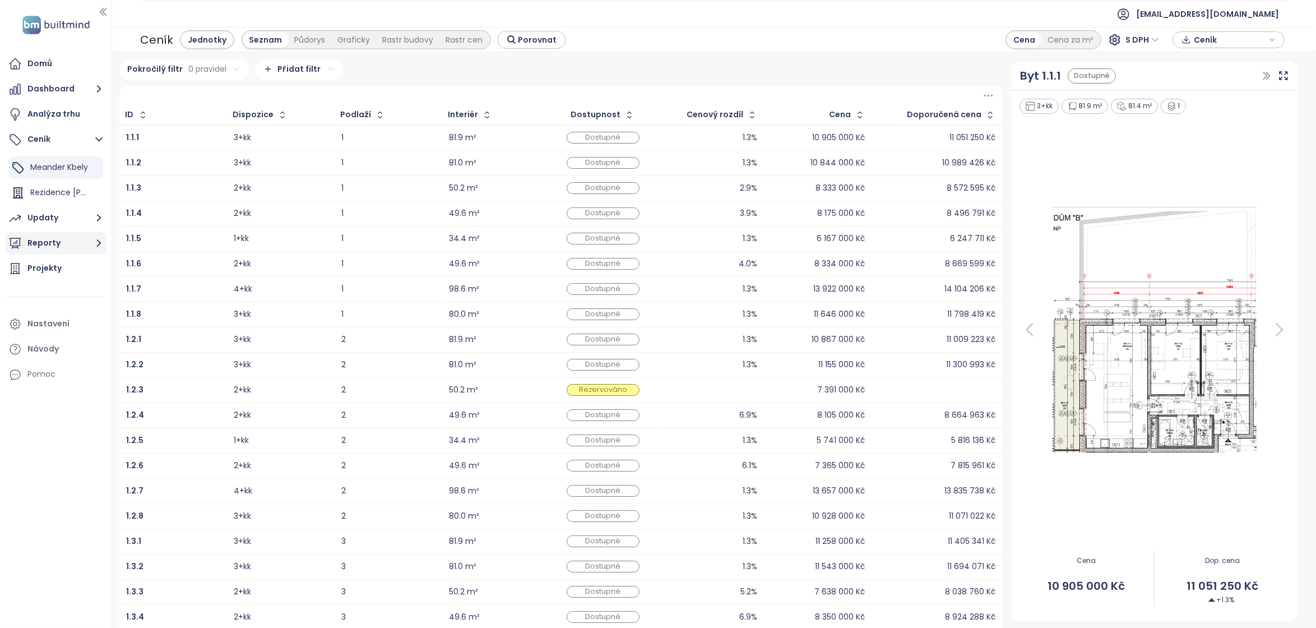
click at [58, 244] on button "Reporty" at bounding box center [56, 243] width 100 height 22
click at [44, 258] on div "Projekty" at bounding box center [44, 259] width 34 height 14
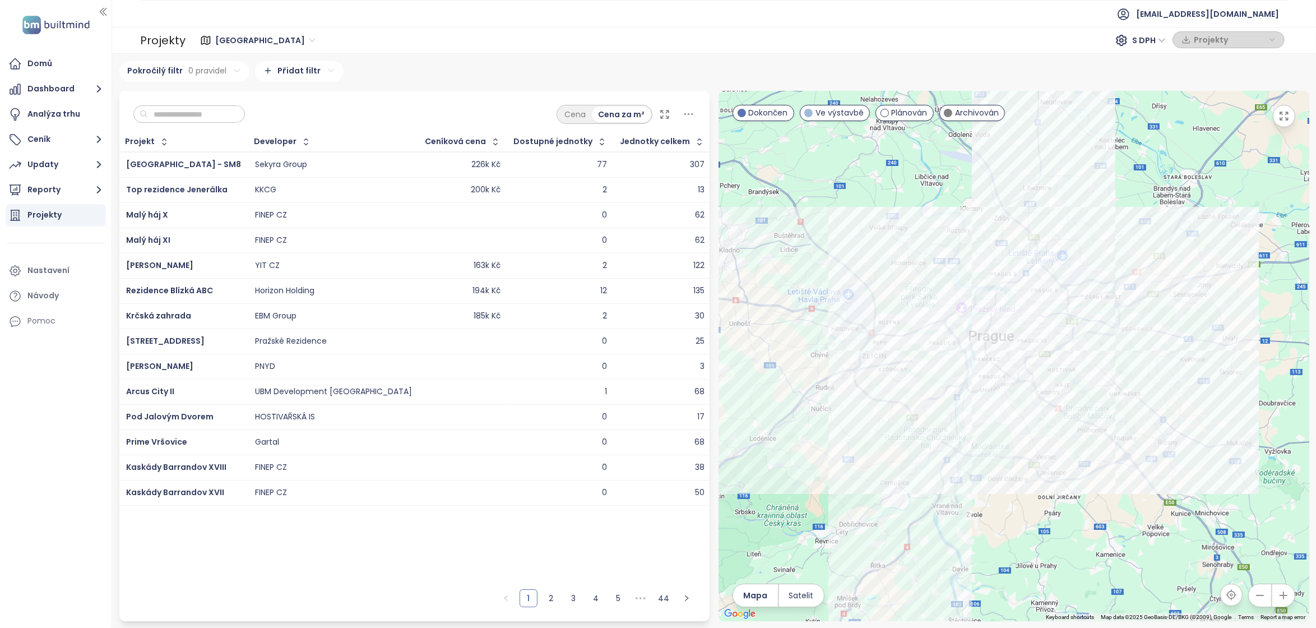
click at [765, 114] on span "Dokončen" at bounding box center [768, 112] width 39 height 12
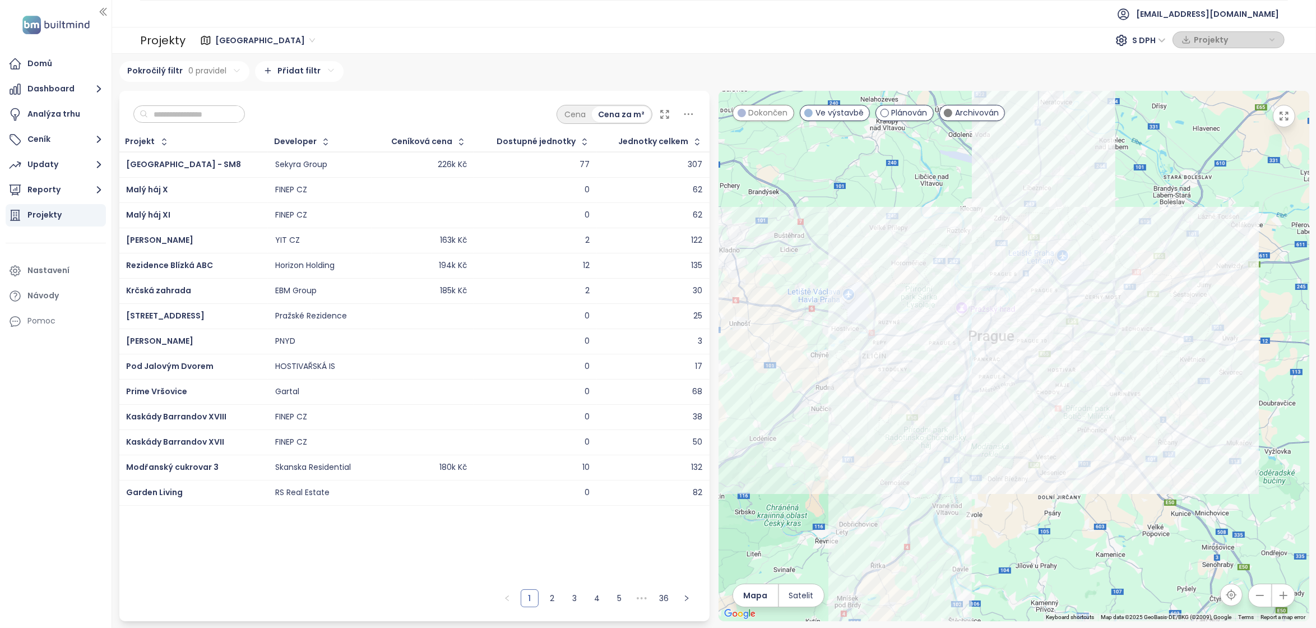
click at [961, 115] on div "Archivován" at bounding box center [972, 113] width 66 height 16
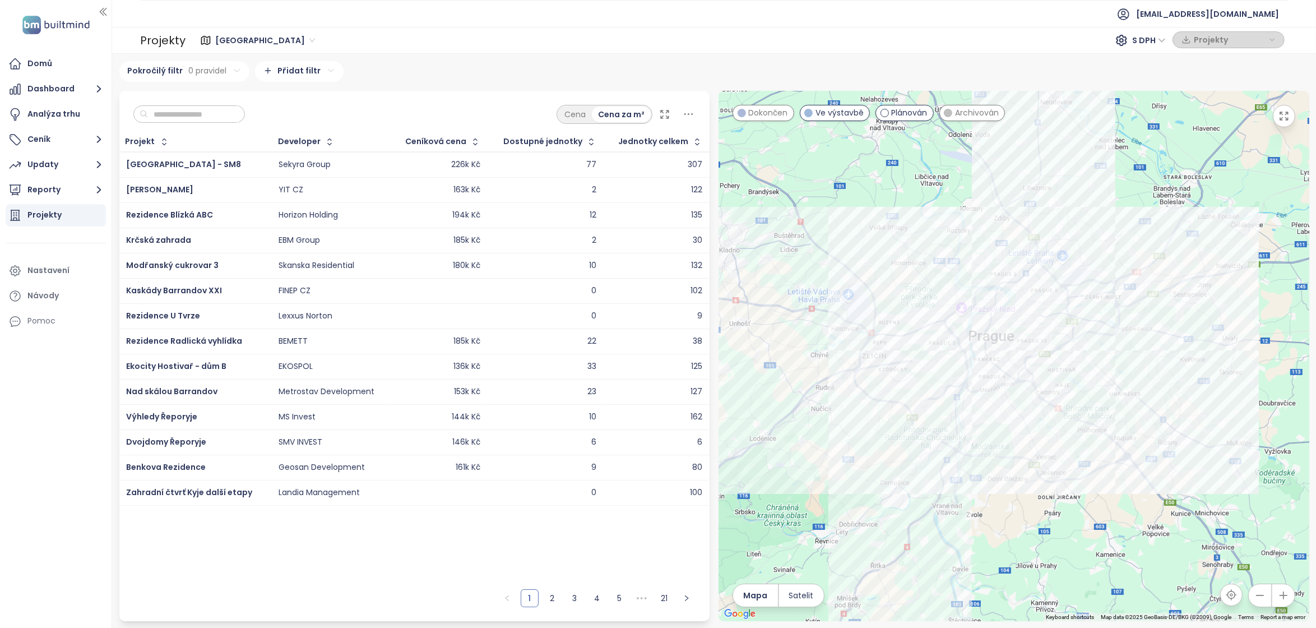
click at [902, 119] on span "Plánován" at bounding box center [910, 112] width 36 height 12
click at [1282, 590] on icon "button" at bounding box center [1283, 595] width 11 height 11
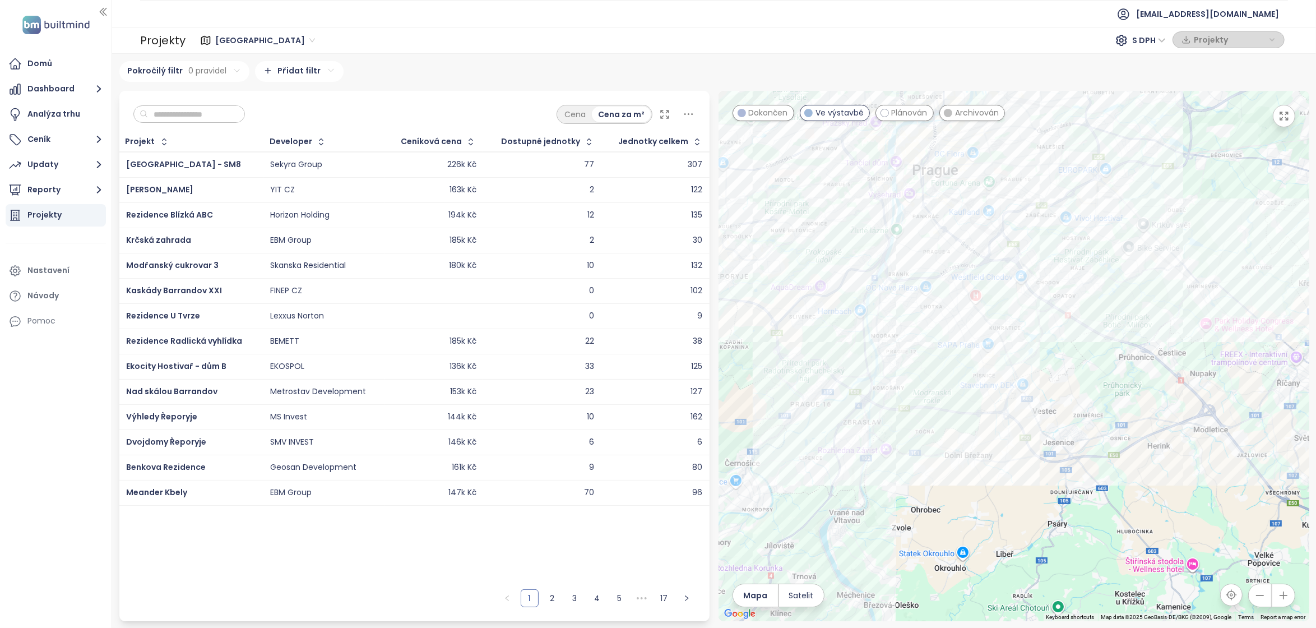
drag, startPoint x: 1129, startPoint y: 525, endPoint x: 1095, endPoint y: 376, distance: 152.4
click at [1095, 376] on div at bounding box center [1014, 356] width 591 height 530
click at [1282, 595] on icon "button" at bounding box center [1283, 595] width 11 height 11
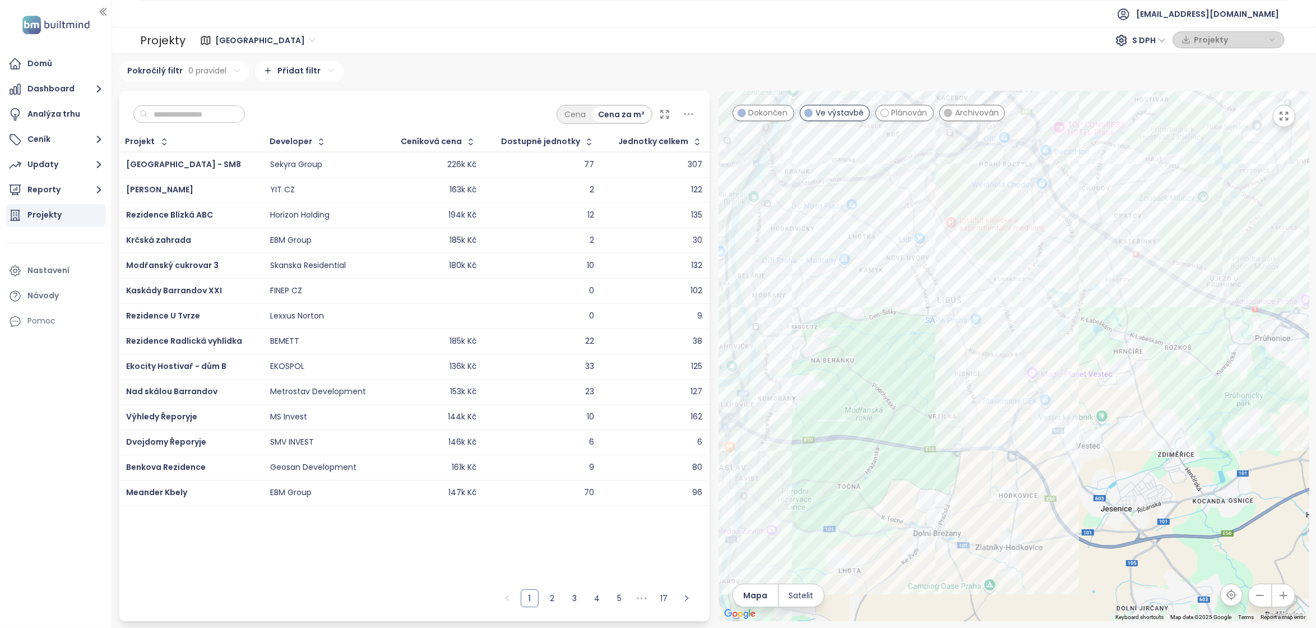
drag, startPoint x: 1127, startPoint y: 458, endPoint x: 1127, endPoint y: 409, distance: 48.8
click at [1127, 409] on div at bounding box center [1014, 356] width 591 height 530
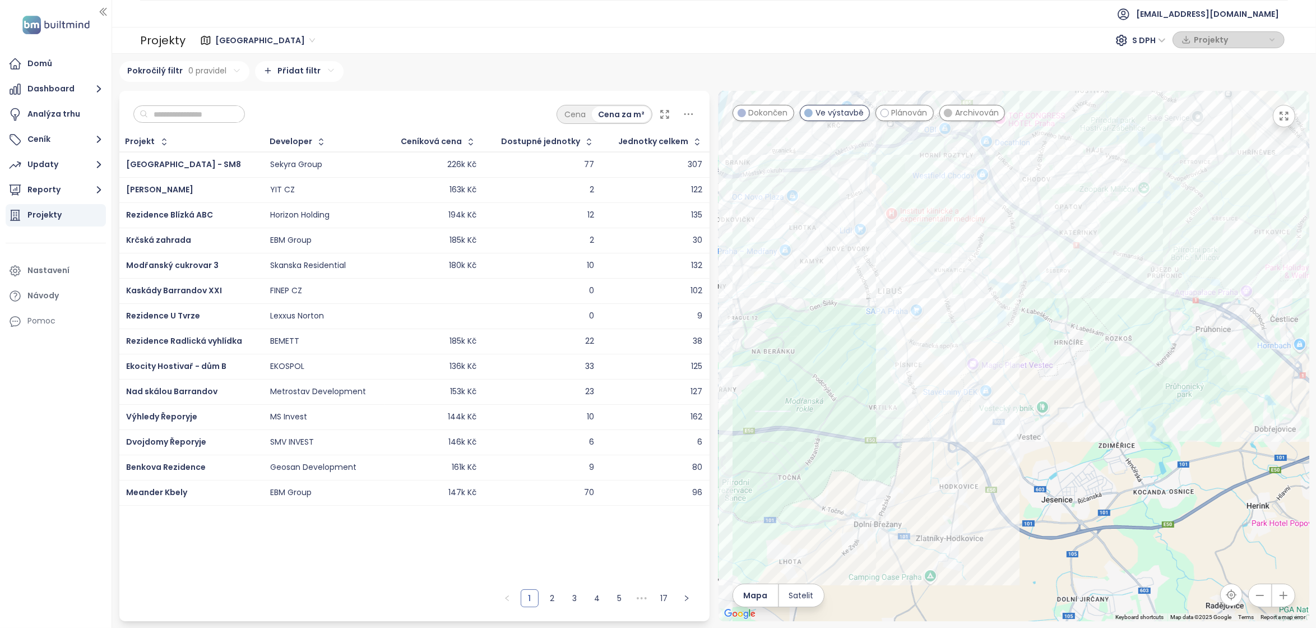
drag, startPoint x: 1059, startPoint y: 486, endPoint x: 996, endPoint y: 477, distance: 63.4
click at [996, 477] on div at bounding box center [1014, 356] width 591 height 530
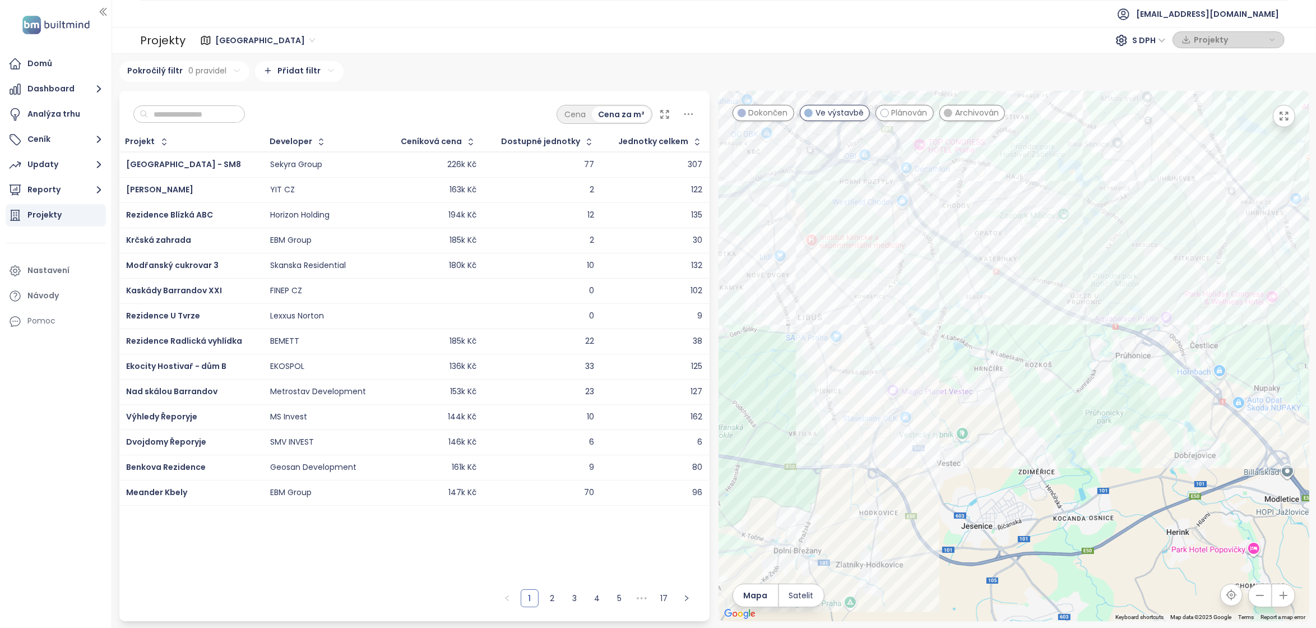
drag, startPoint x: 1140, startPoint y: 330, endPoint x: 1058, endPoint y: 358, distance: 86.3
click at [1058, 358] on div at bounding box center [1014, 356] width 591 height 530
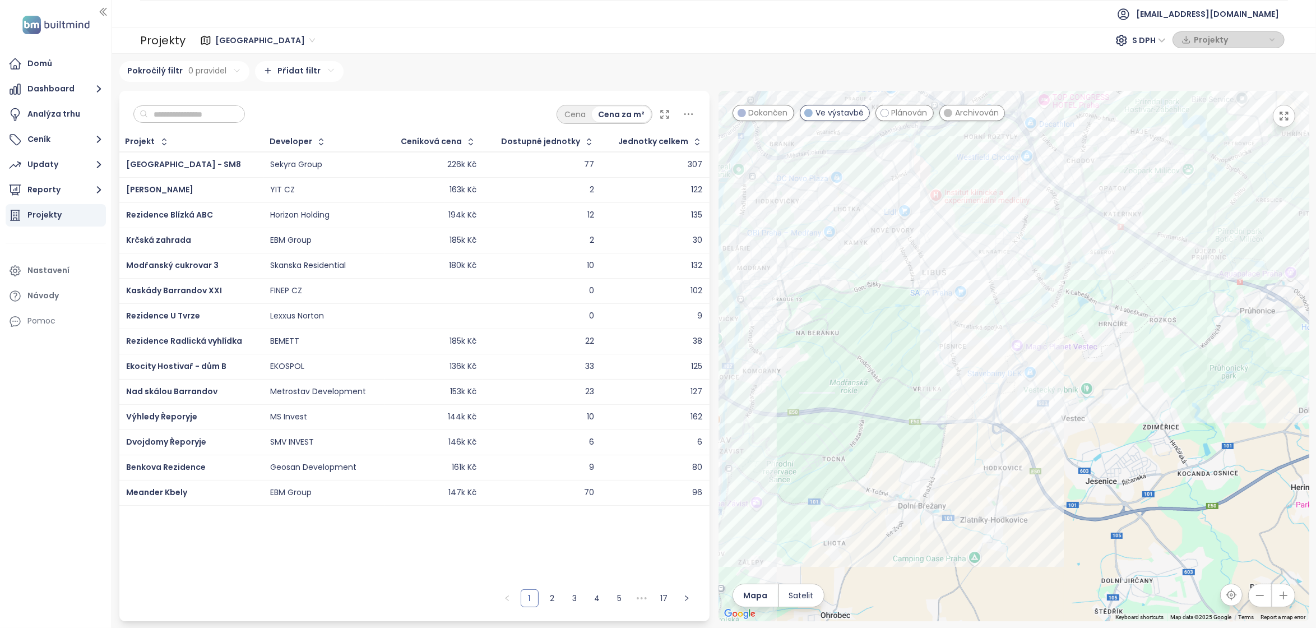
drag, startPoint x: 757, startPoint y: 372, endPoint x: 918, endPoint y: 313, distance: 171.3
click at [918, 313] on div at bounding box center [1014, 356] width 591 height 530
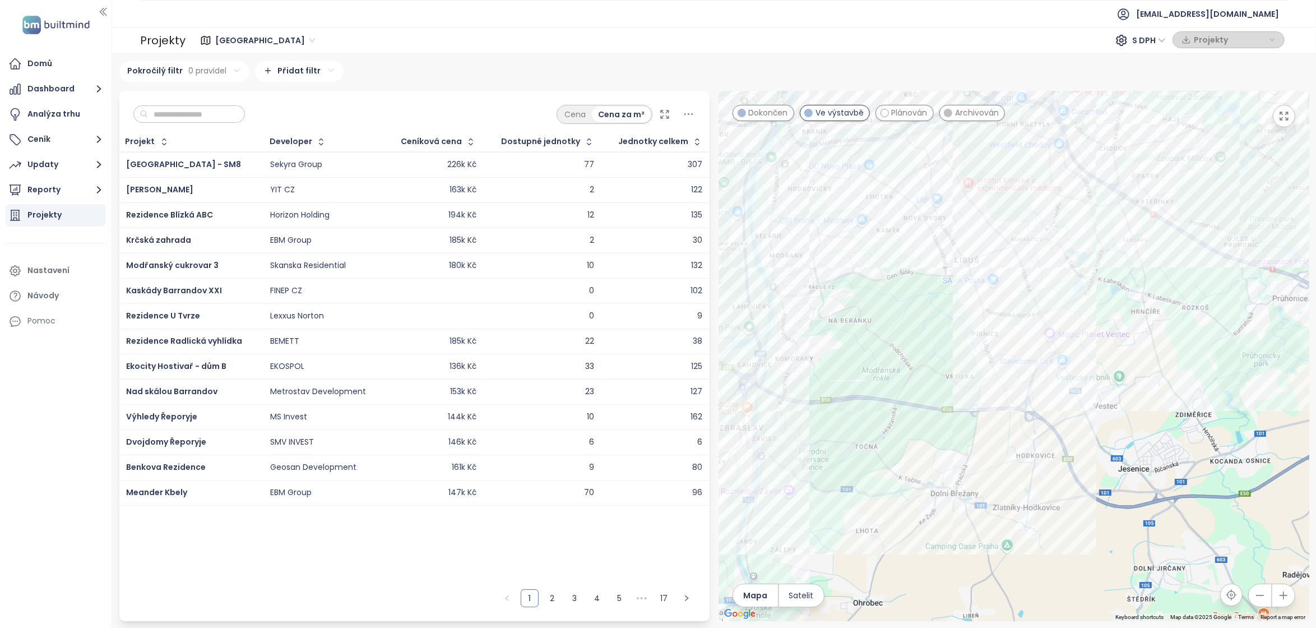
drag, startPoint x: 888, startPoint y: 386, endPoint x: 960, endPoint y: 318, distance: 98.7
click at [960, 317] on div at bounding box center [1014, 356] width 591 height 530
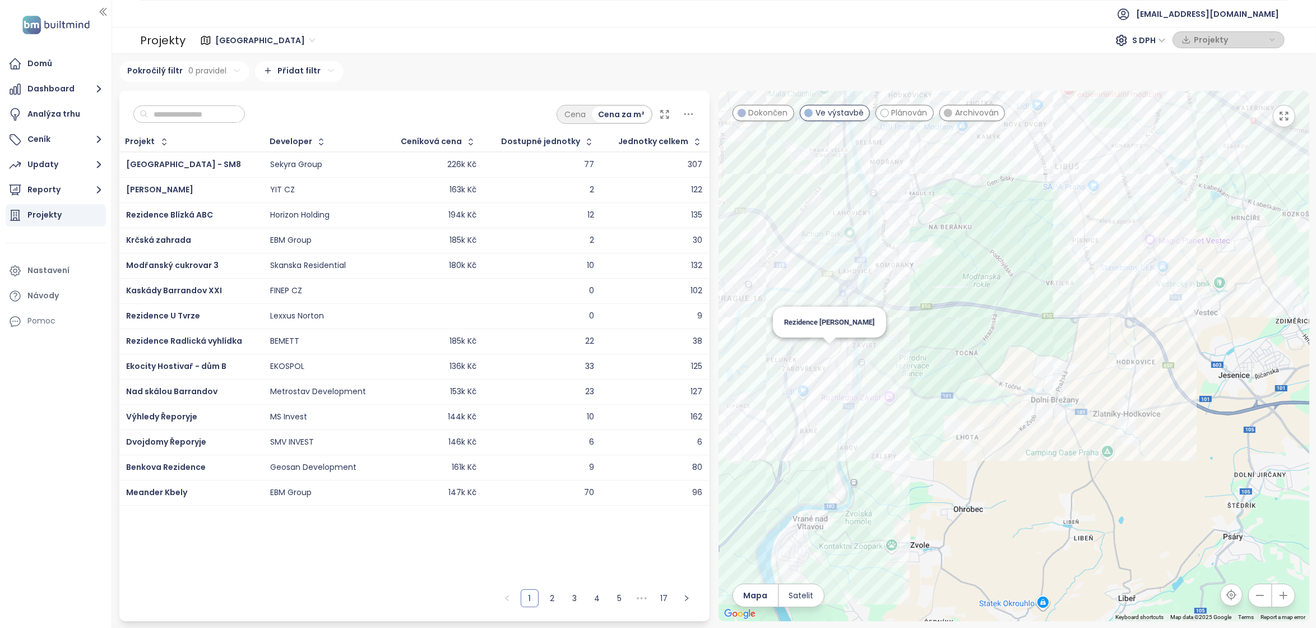
click at [830, 359] on div "Rezidence [PERSON_NAME]" at bounding box center [1014, 356] width 591 height 530
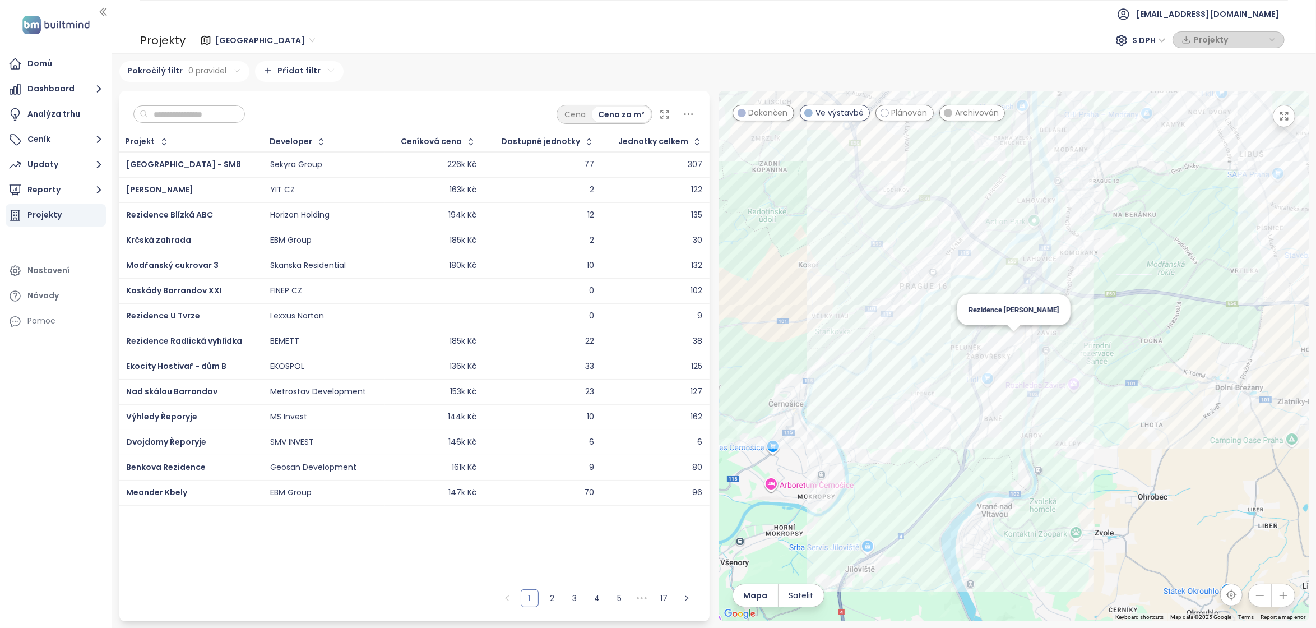
click at [1014, 338] on div "Rezidence [PERSON_NAME]" at bounding box center [1014, 356] width 591 height 530
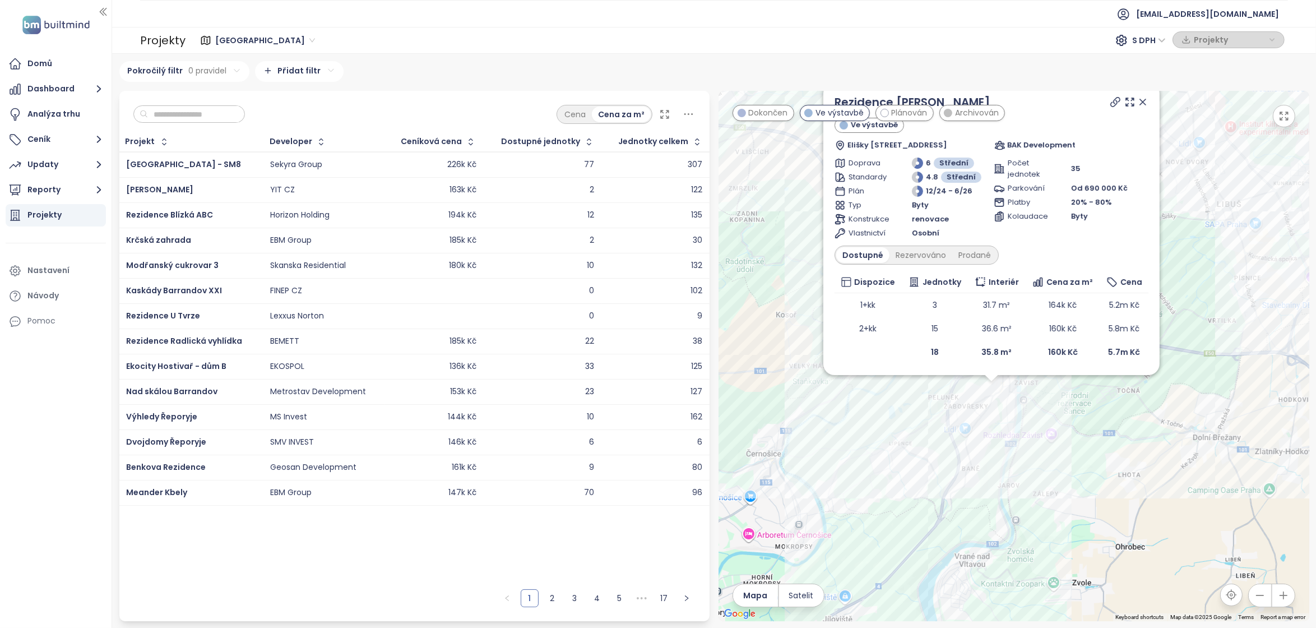
drag, startPoint x: 924, startPoint y: 409, endPoint x: 898, endPoint y: 468, distance: 64.3
click at [898, 468] on div "Rezidence [PERSON_NAME] Ve výstavbě [PERSON_NAME] 401, 156 00 Zbraslav, Czechia…" at bounding box center [1014, 356] width 591 height 530
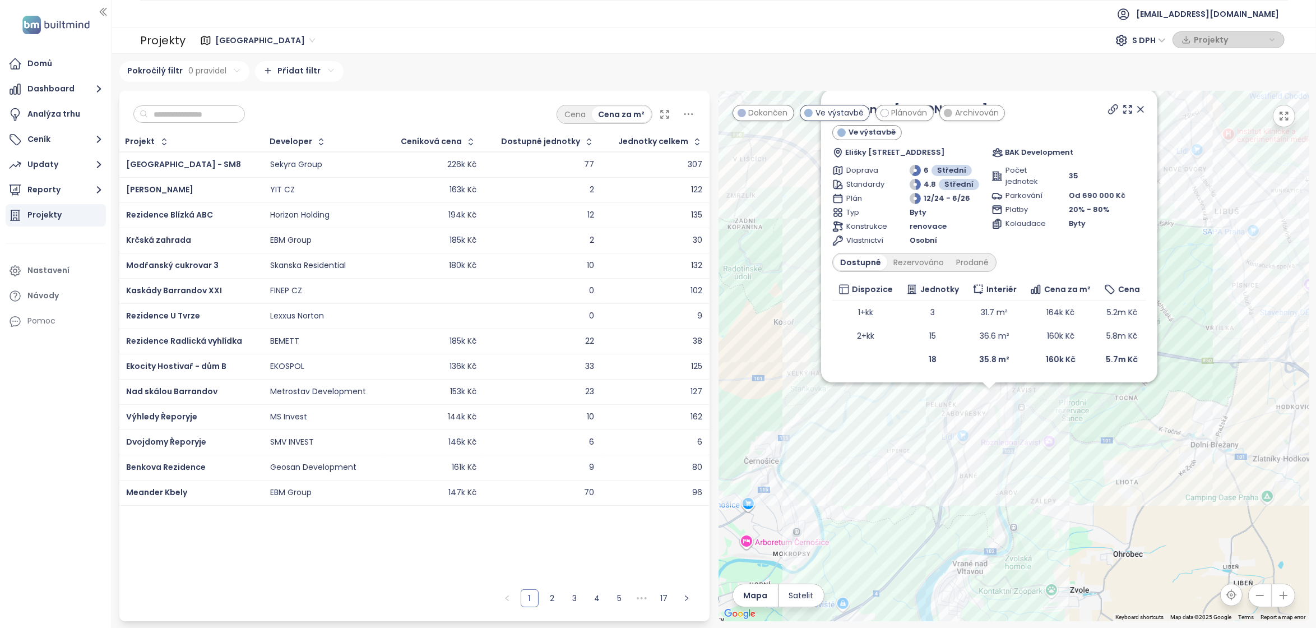
click at [1138, 104] on icon at bounding box center [1140, 109] width 11 height 11
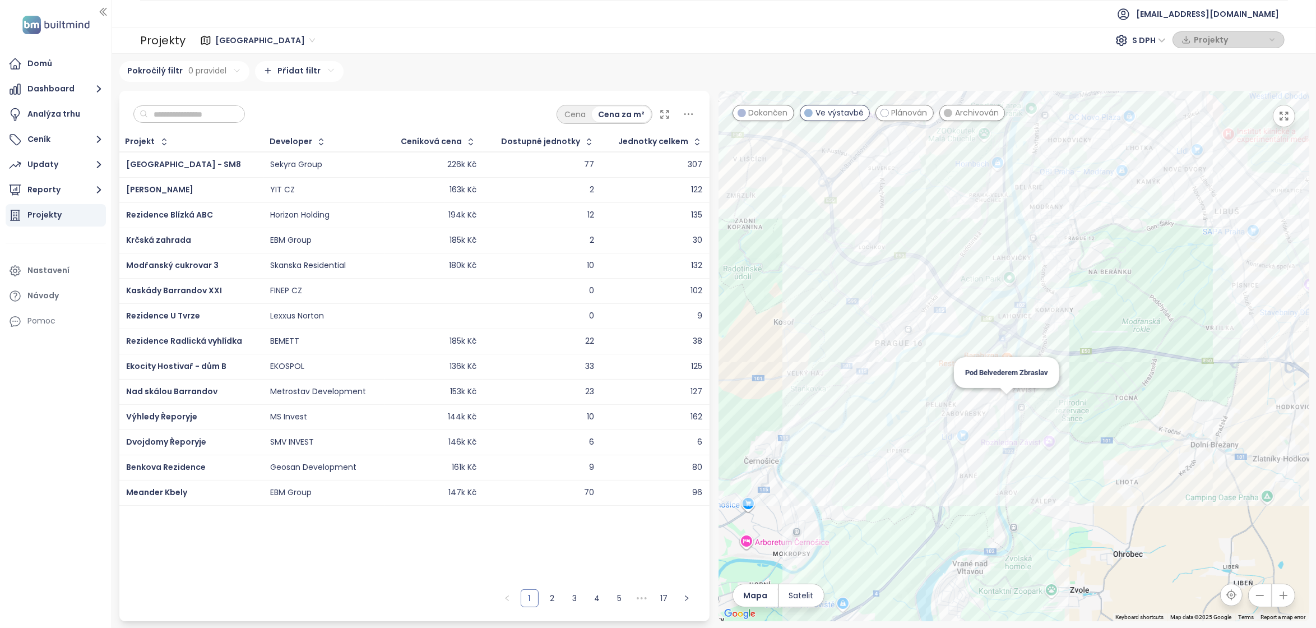
click at [1004, 404] on div "Pod Belvederem Zbraslav" at bounding box center [1014, 356] width 591 height 530
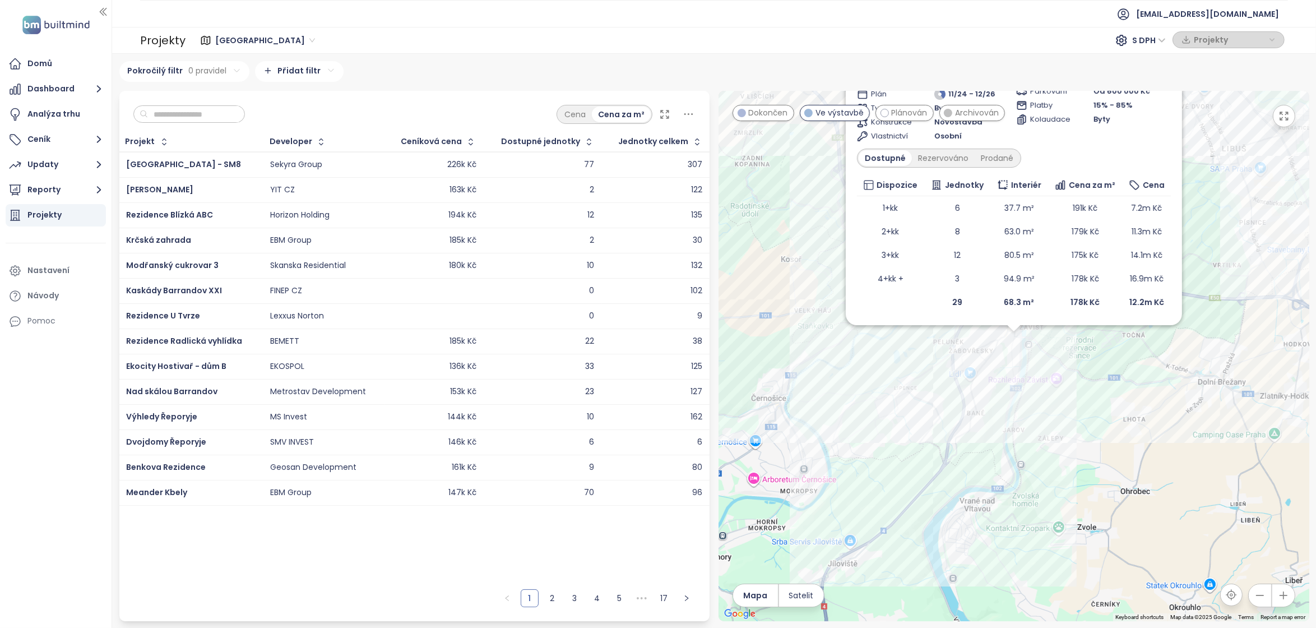
click at [1156, 383] on div "Pod Belvederem Zbraslav Ve výstavbě dotovaná hypotéka Žitavského 535, 156 00 [G…" at bounding box center [1014, 356] width 591 height 530
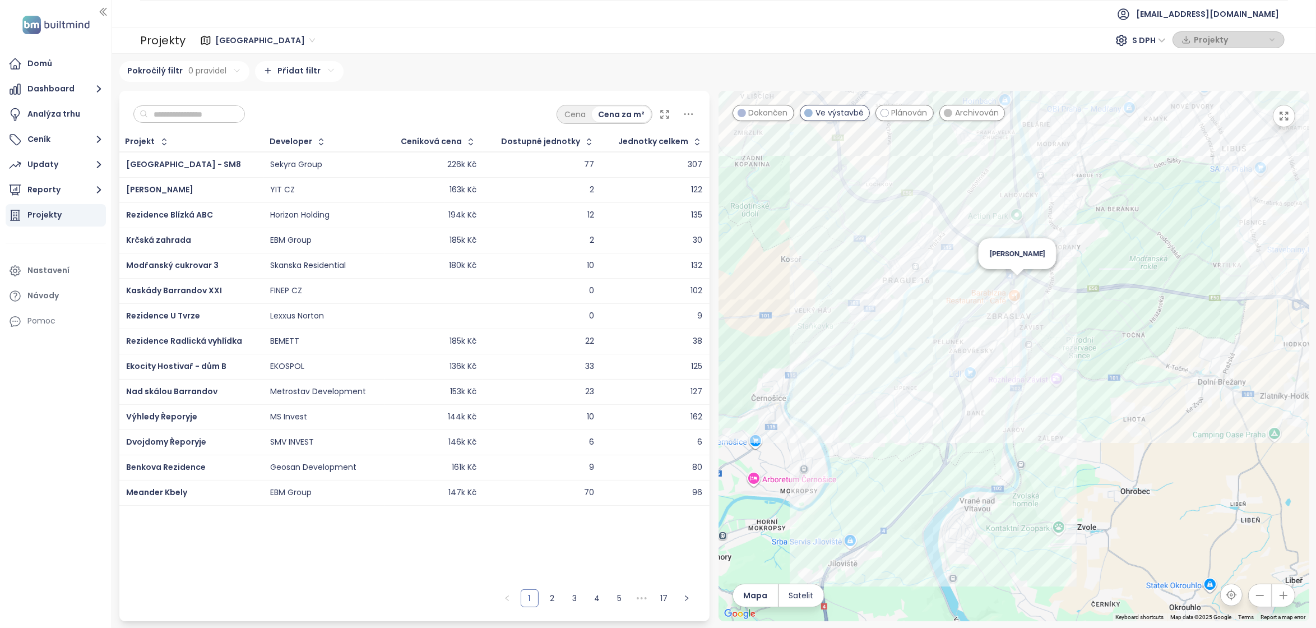
click at [1014, 281] on div "[PERSON_NAME]" at bounding box center [1014, 356] width 591 height 530
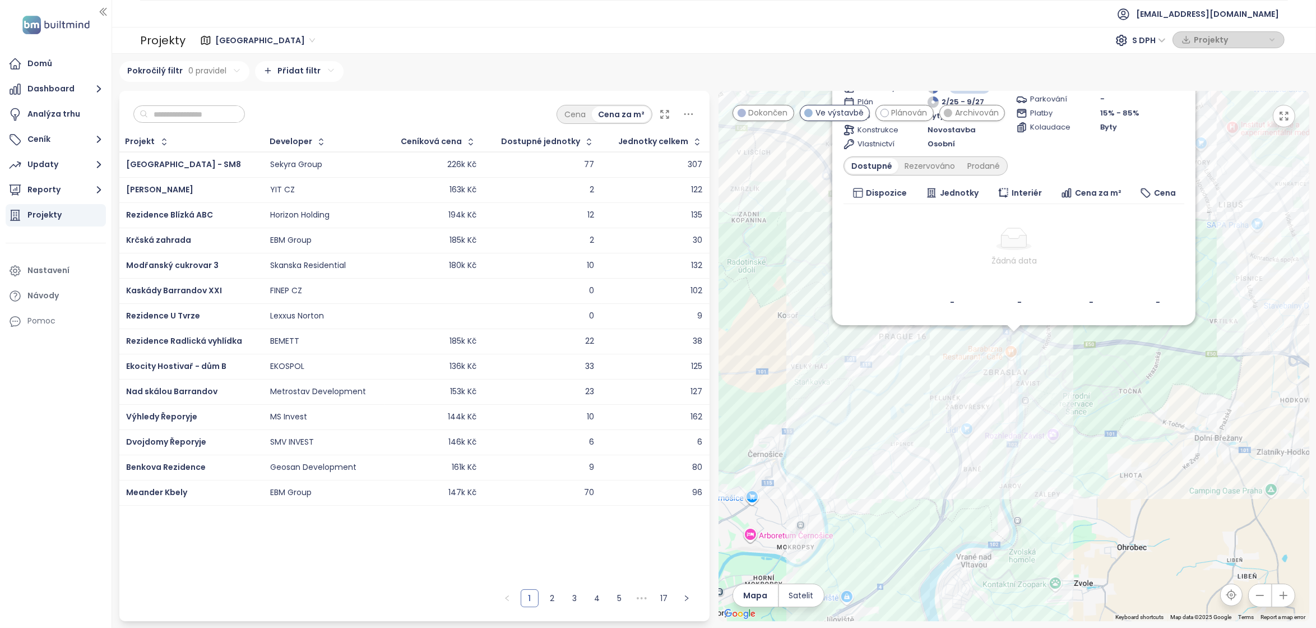
click at [1156, 348] on div "[PERSON_NAME] Ve výstavbě K Přehradám 1156/1156, 156 00 [GEOGRAPHIC_DATA], [GEO…" at bounding box center [1014, 356] width 591 height 530
click at [1241, 215] on div "[PERSON_NAME] Ve výstavbě K Přehradám 1156/1156, 156 00 [GEOGRAPHIC_DATA], [GEO…" at bounding box center [1014, 356] width 591 height 530
